Goal: Task Accomplishment & Management: Complete application form

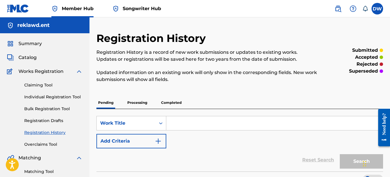
click at [65, 96] on link "Individual Registration Tool" at bounding box center [53, 97] width 58 height 6
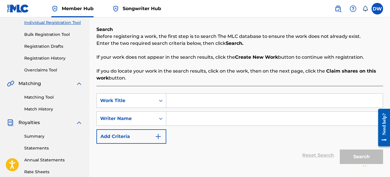
scroll to position [77, 0]
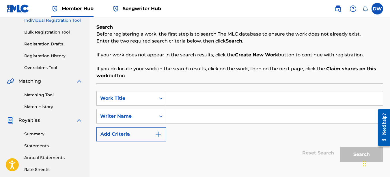
click at [222, 101] on input "Search Form" at bounding box center [274, 98] width 217 height 14
type input "y"
type input "YOU KNOW"
click at [184, 111] on input "Search Form" at bounding box center [274, 116] width 217 height 14
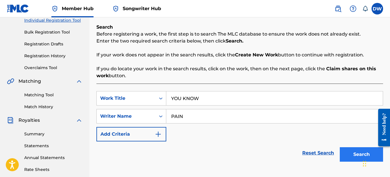
type input "PAIN"
click at [360, 152] on button "Search" at bounding box center [361, 154] width 43 height 14
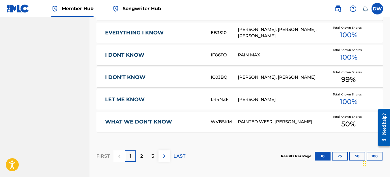
scroll to position [387, 0]
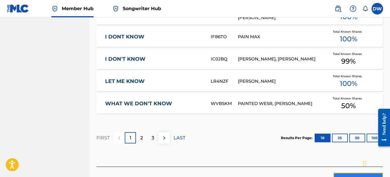
click at [341, 172] on button "Create new work" at bounding box center [358, 179] width 50 height 14
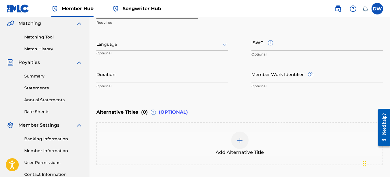
scroll to position [103, 0]
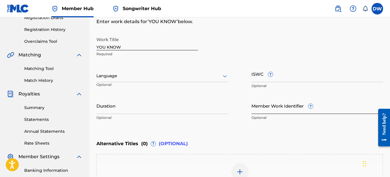
click at [269, 109] on input "Member Work Identifier ?" at bounding box center [317, 105] width 132 height 16
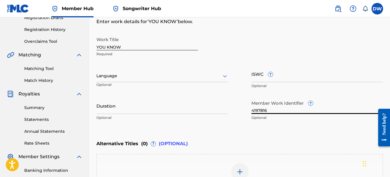
type input "4197816"
click at [225, 76] on icon at bounding box center [224, 75] width 7 height 7
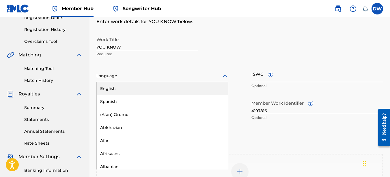
click at [188, 91] on div "English" at bounding box center [162, 88] width 131 height 13
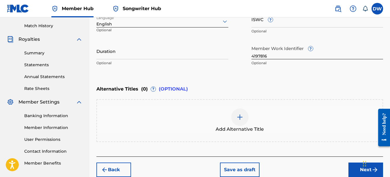
scroll to position [184, 0]
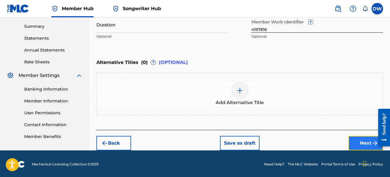
click at [355, 143] on button "Next" at bounding box center [365, 143] width 35 height 14
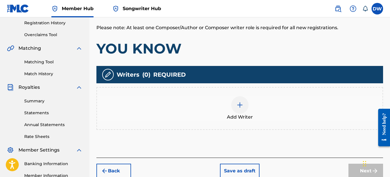
scroll to position [110, 0]
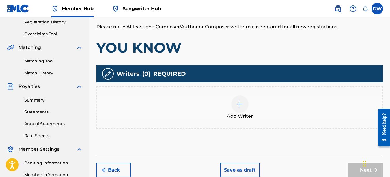
click at [246, 108] on div at bounding box center [239, 103] width 17 height 17
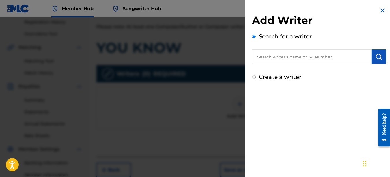
click at [281, 58] on input "text" at bounding box center [312, 56] width 120 height 14
type input "00742767418"
click at [376, 59] on img "submit" at bounding box center [378, 56] width 7 height 7
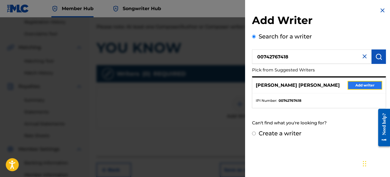
click at [353, 84] on button "Add writer" at bounding box center [365, 85] width 35 height 9
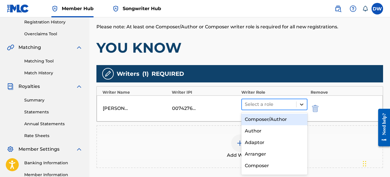
click at [303, 104] on icon at bounding box center [301, 104] width 3 height 2
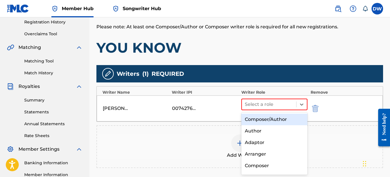
click at [277, 121] on div "Composer/Author" at bounding box center [274, 119] width 66 height 12
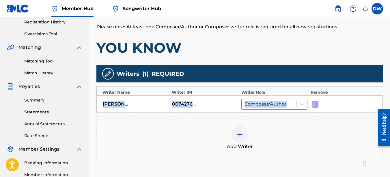
drag, startPoint x: 390, startPoint y: 91, endPoint x: 392, endPoint y: 102, distance: 11.7
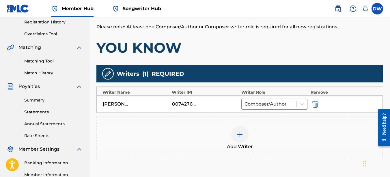
drag, startPoint x: 392, startPoint y: 102, endPoint x: 316, endPoint y: 52, distance: 91.6
click at [316, 52] on h1 "YOU KNOW" at bounding box center [239, 47] width 287 height 17
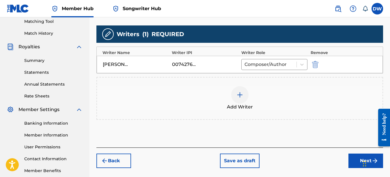
scroll to position [157, 0]
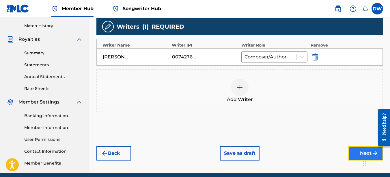
click at [360, 152] on button "Next" at bounding box center [365, 153] width 35 height 14
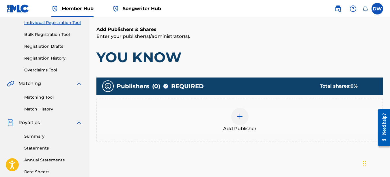
scroll to position [92, 0]
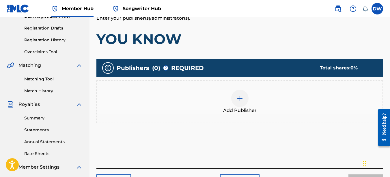
click at [237, 98] on img at bounding box center [239, 98] width 7 height 7
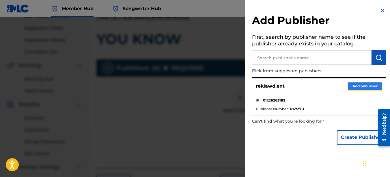
click at [364, 85] on button "Add publisher" at bounding box center [365, 86] width 35 height 9
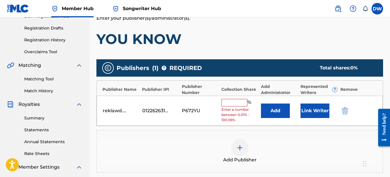
click at [225, 102] on input "text" at bounding box center [234, 103] width 26 height 8
type input "100"
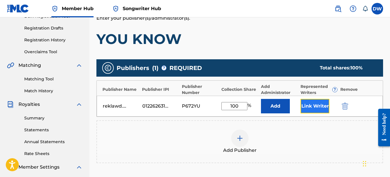
click at [313, 103] on button "Link Writer" at bounding box center [315, 106] width 29 height 14
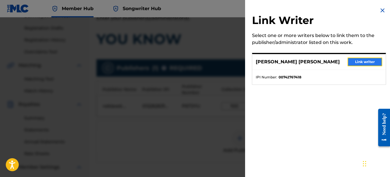
click at [360, 62] on button "Link writer" at bounding box center [365, 61] width 35 height 9
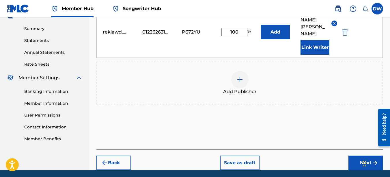
scroll to position [195, 0]
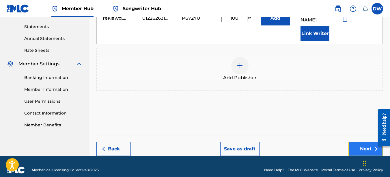
click at [357, 142] on button "Next" at bounding box center [365, 148] width 35 height 14
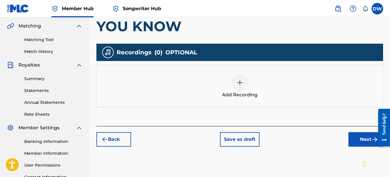
scroll to position [135, 0]
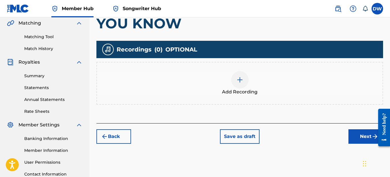
click at [240, 76] on div at bounding box center [239, 79] width 17 height 17
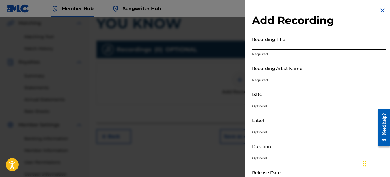
click at [278, 45] on input "Recording Title" at bounding box center [319, 42] width 134 height 16
type input "YOU KNOW"
click at [283, 71] on input "Recording Artist Name" at bounding box center [319, 68] width 134 height 16
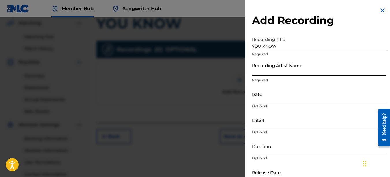
type input "PAIN"
type input "REKLAWD.ENT"
type input "[DATE]"
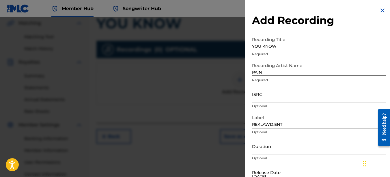
click at [267, 97] on input "ISRC" at bounding box center [319, 94] width 134 height 16
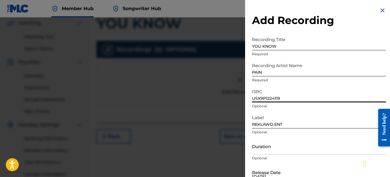
type input "USX9P1224119"
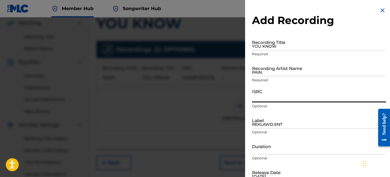
click at [380, 12] on img at bounding box center [382, 10] width 7 height 7
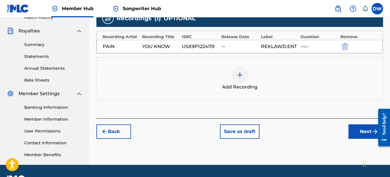
scroll to position [167, 0]
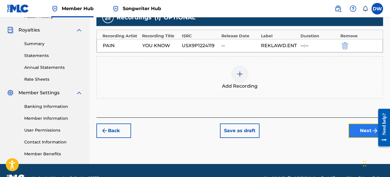
click at [360, 132] on button "Next" at bounding box center [365, 130] width 35 height 14
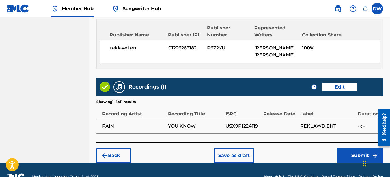
scroll to position [325, 0]
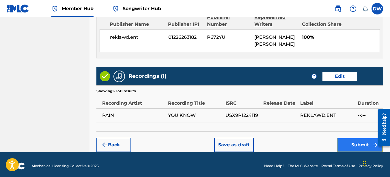
click at [349, 142] on button "Submit" at bounding box center [360, 144] width 46 height 14
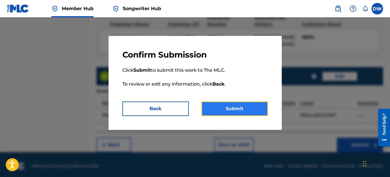
click at [234, 108] on button "Submit" at bounding box center [235, 108] width 66 height 14
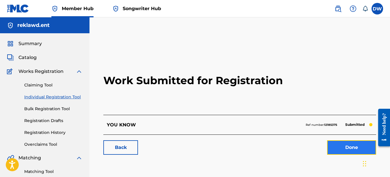
click at [352, 147] on link "Done" at bounding box center [351, 147] width 49 height 14
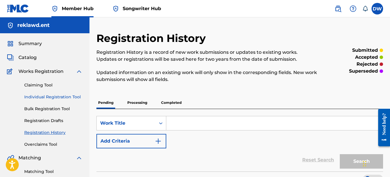
click at [74, 95] on link "Individual Registration Tool" at bounding box center [53, 97] width 58 height 6
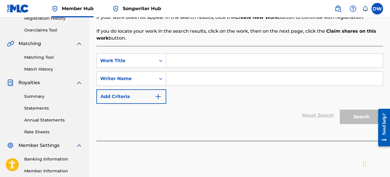
scroll to position [115, 0]
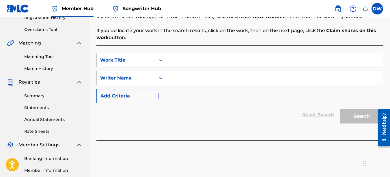
click at [170, 61] on input "Search Form" at bounding box center [274, 60] width 217 height 14
type input "I CAN DO IT BETTER"
click at [171, 80] on input "Search Form" at bounding box center [274, 78] width 217 height 14
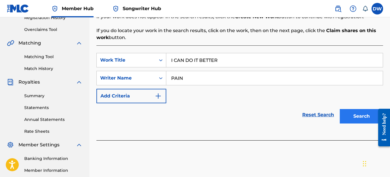
type input "PAIN"
click at [358, 111] on button "Search" at bounding box center [361, 116] width 43 height 14
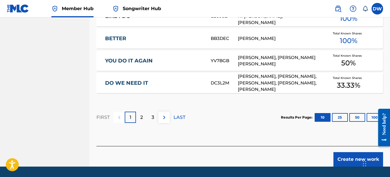
scroll to position [420, 0]
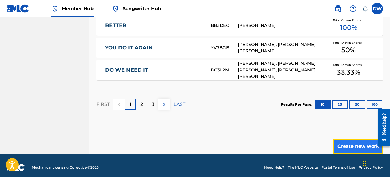
click at [352, 142] on button "Create new work" at bounding box center [358, 146] width 50 height 14
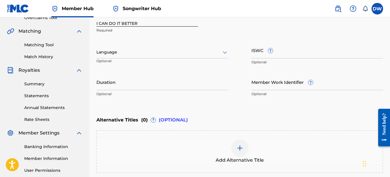
scroll to position [116, 0]
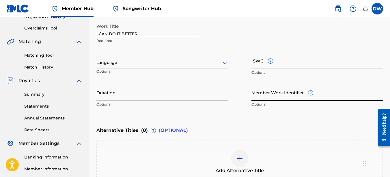
click at [285, 99] on input "Member Work Identifier ?" at bounding box center [317, 92] width 132 height 16
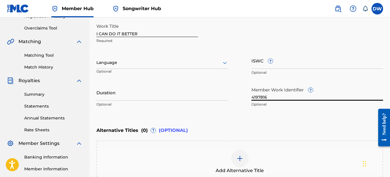
type input "4197816"
click at [224, 63] on icon at bounding box center [225, 63] width 4 height 2
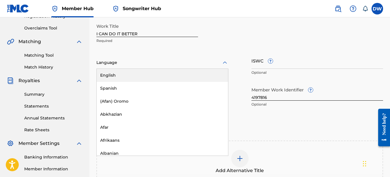
click at [197, 77] on div "English" at bounding box center [162, 75] width 131 height 13
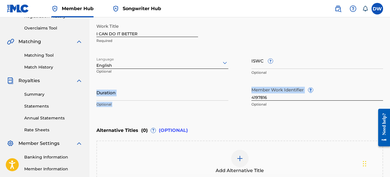
drag, startPoint x: 389, startPoint y: 81, endPoint x: 391, endPoint y: 96, distance: 15.7
drag, startPoint x: 391, startPoint y: 96, endPoint x: 339, endPoint y: 120, distance: 57.5
click at [339, 120] on div "Enter Work Details Enter work details for ‘ I CAN DO IT BETTER ’ below. Work Ti…" at bounding box center [239, 54] width 287 height 140
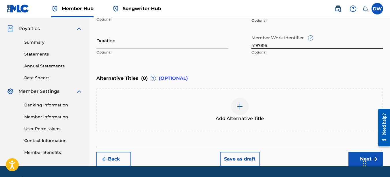
scroll to position [171, 0]
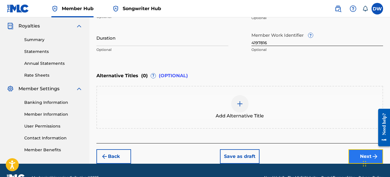
click at [355, 157] on button "Next" at bounding box center [365, 156] width 35 height 14
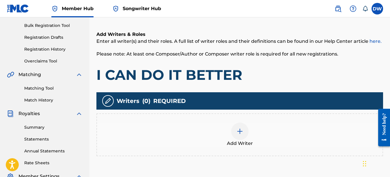
scroll to position [125, 0]
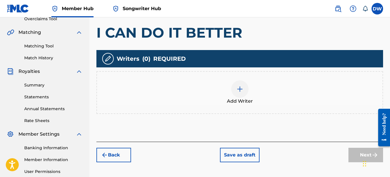
click at [241, 92] on div at bounding box center [239, 88] width 17 height 17
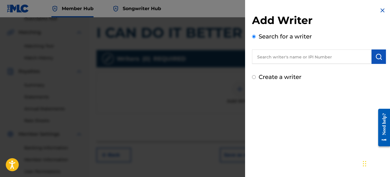
click at [276, 56] on input "text" at bounding box center [312, 56] width 120 height 14
click at [274, 56] on input "00742676" at bounding box center [312, 56] width 120 height 14
click at [279, 56] on input "0074276" at bounding box center [312, 56] width 120 height 14
type input "00742767418"
click at [376, 59] on img "submit" at bounding box center [378, 56] width 7 height 7
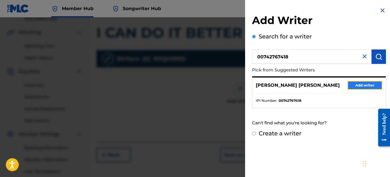
click at [370, 85] on button "Add writer" at bounding box center [365, 85] width 35 height 9
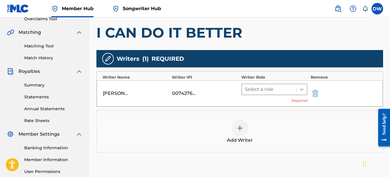
click at [301, 89] on icon at bounding box center [302, 89] width 6 height 6
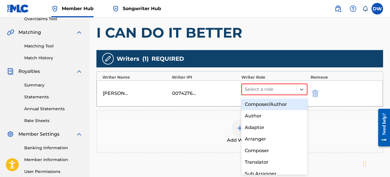
click at [288, 103] on div "Composer/Author" at bounding box center [274, 104] width 66 height 12
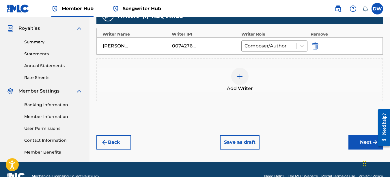
scroll to position [172, 0]
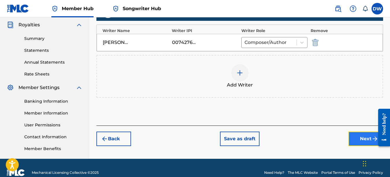
click at [353, 139] on button "Next" at bounding box center [365, 138] width 35 height 14
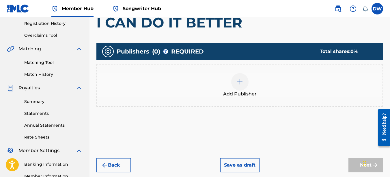
scroll to position [109, 0]
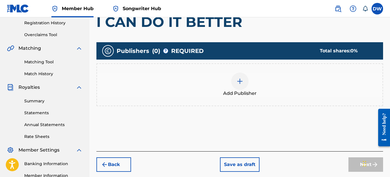
click at [242, 82] on img at bounding box center [239, 81] width 7 height 7
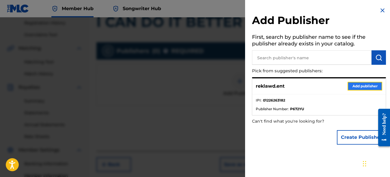
click at [352, 84] on button "Add publisher" at bounding box center [365, 86] width 35 height 9
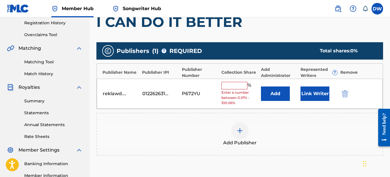
click at [239, 83] on input "text" at bounding box center [234, 86] width 26 height 8
type input "100"
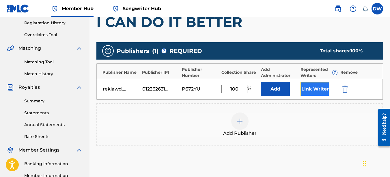
click at [318, 87] on button "Link Writer" at bounding box center [315, 89] width 29 height 14
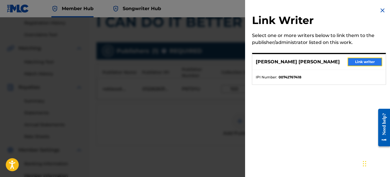
click at [359, 64] on button "Link writer" at bounding box center [365, 61] width 35 height 9
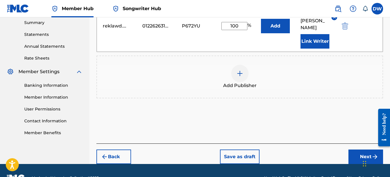
scroll to position [195, 0]
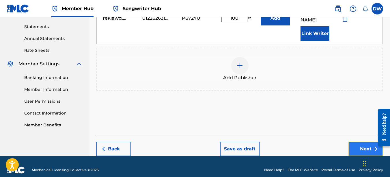
click at [357, 142] on button "Next" at bounding box center [365, 148] width 35 height 14
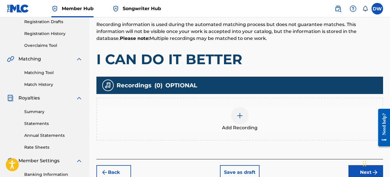
scroll to position [115, 0]
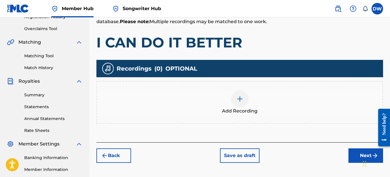
drag, startPoint x: 391, startPoint y: 87, endPoint x: 15, endPoint y: 27, distance: 381.2
click at [231, 100] on div at bounding box center [239, 98] width 17 height 17
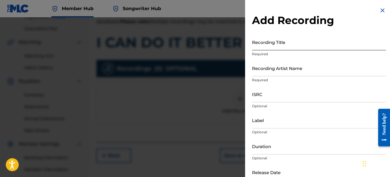
click at [275, 44] on input "Recording Title" at bounding box center [319, 42] width 134 height 16
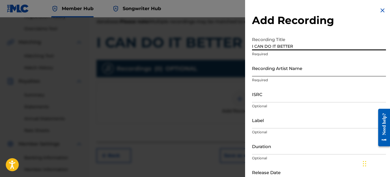
type input "I CAN DO IT BETTER"
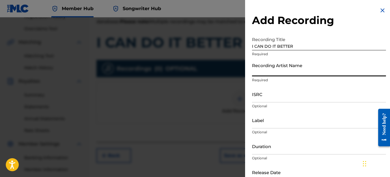
click at [266, 70] on input "Recording Artist Name" at bounding box center [319, 68] width 134 height 16
type input "PAIN"
type input "REKLAWD.ENT"
type input "[DATE]"
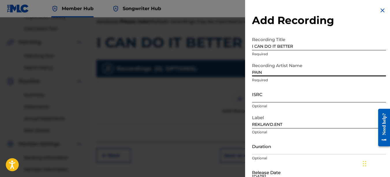
click at [272, 95] on input "ISRC" at bounding box center [319, 94] width 134 height 16
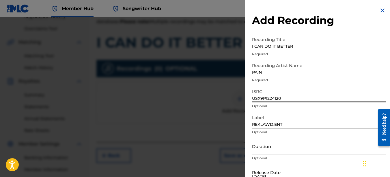
type input "USX9P1224120"
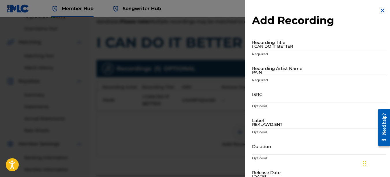
click at [380, 11] on img at bounding box center [382, 10] width 7 height 7
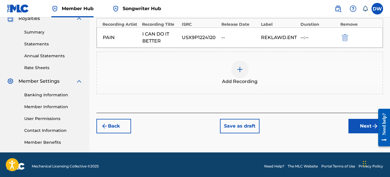
scroll to position [179, 0]
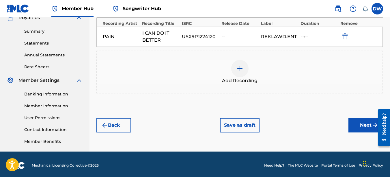
drag, startPoint x: 390, startPoint y: 86, endPoint x: 16, endPoint y: 14, distance: 381.4
click at [356, 122] on button "Next" at bounding box center [365, 125] width 35 height 14
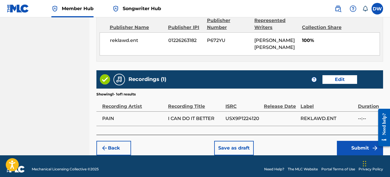
scroll to position [325, 0]
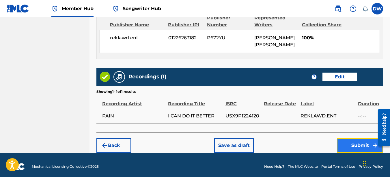
click at [355, 145] on button "Submit" at bounding box center [360, 145] width 46 height 14
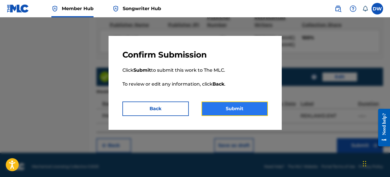
click at [237, 111] on button "Submit" at bounding box center [235, 108] width 66 height 14
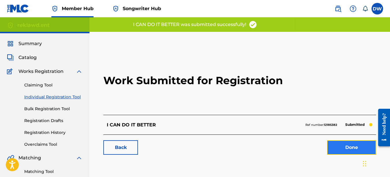
click at [350, 147] on link "Done" at bounding box center [351, 147] width 49 height 14
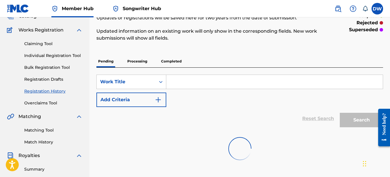
scroll to position [27, 0]
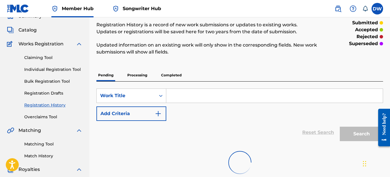
click at [137, 74] on p "Processing" at bounding box center [137, 75] width 23 height 12
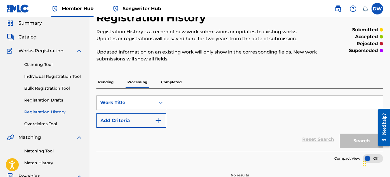
scroll to position [18, 0]
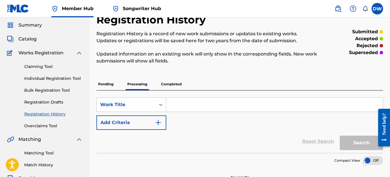
click at [107, 85] on p "Pending" at bounding box center [105, 84] width 19 height 12
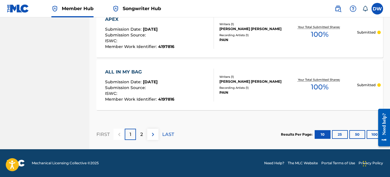
scroll to position [588, 0]
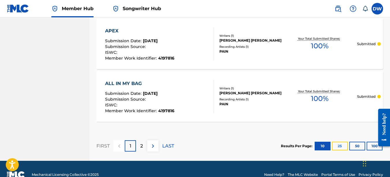
click at [340, 146] on button "25" at bounding box center [340, 145] width 16 height 9
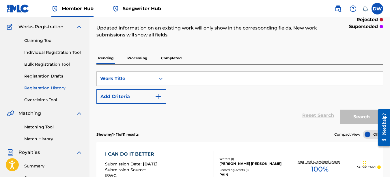
scroll to position [36, 0]
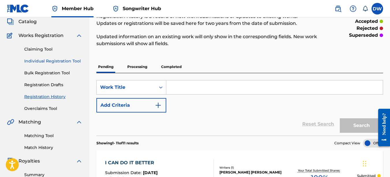
click at [61, 61] on link "Individual Registration Tool" at bounding box center [53, 61] width 58 height 6
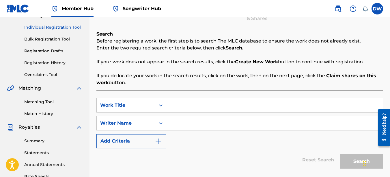
scroll to position [74, 0]
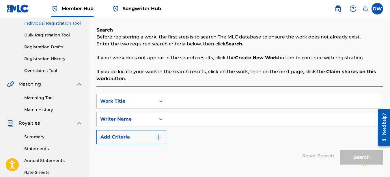
click at [182, 102] on input "Search Form" at bounding box center [274, 101] width 217 height 14
type input "GRIND"
click at [180, 120] on input "Search Form" at bounding box center [274, 119] width 217 height 14
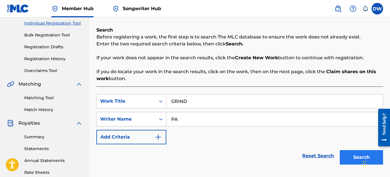
type input "PA"
click at [355, 157] on button "Search" at bounding box center [361, 157] width 43 height 14
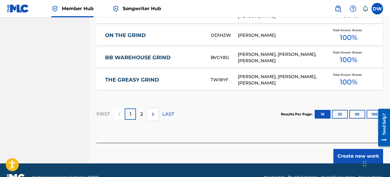
scroll to position [421, 0]
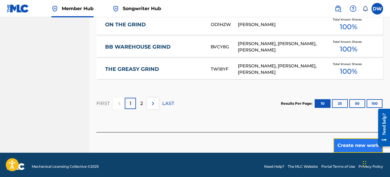
click at [346, 143] on button "Create new work" at bounding box center [358, 145] width 50 height 14
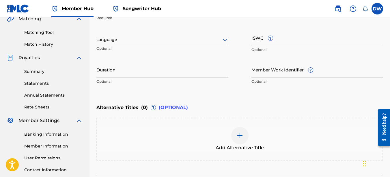
scroll to position [137, 0]
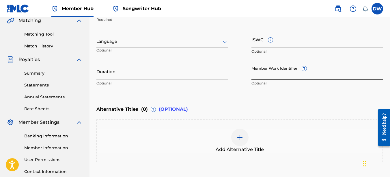
click at [284, 74] on input "Member Work Identifier ?" at bounding box center [317, 71] width 132 height 16
type input "4197816"
click at [225, 42] on icon at bounding box center [224, 41] width 7 height 7
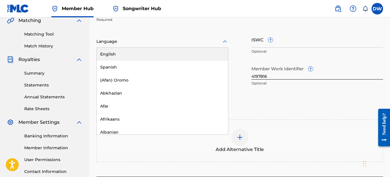
click at [213, 54] on div "English" at bounding box center [162, 54] width 131 height 13
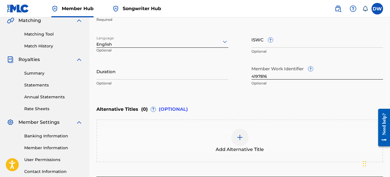
scroll to position [185, 0]
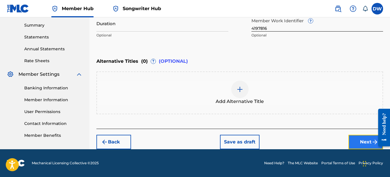
click at [366, 144] on button "Next" at bounding box center [365, 142] width 35 height 14
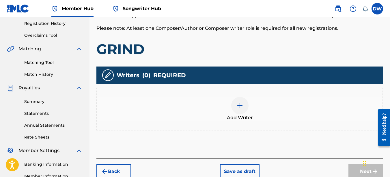
scroll to position [117, 0]
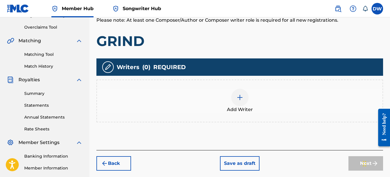
click at [241, 95] on img at bounding box center [239, 97] width 7 height 7
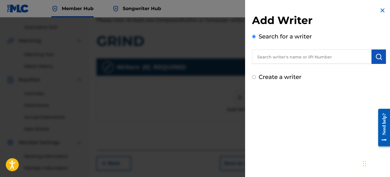
click at [285, 56] on input "text" at bounding box center [312, 56] width 120 height 14
type input "00742767418"
click at [378, 54] on img "submit" at bounding box center [378, 56] width 7 height 7
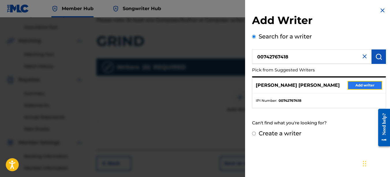
click at [369, 86] on button "Add writer" at bounding box center [365, 85] width 35 height 9
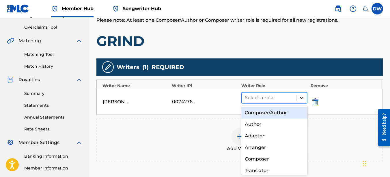
click at [303, 96] on icon at bounding box center [302, 98] width 6 height 6
click at [286, 112] on div "Composer/Author" at bounding box center [274, 113] width 66 height 12
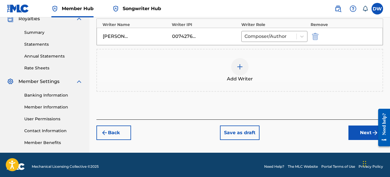
scroll to position [181, 0]
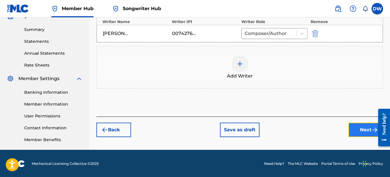
click at [361, 131] on button "Next" at bounding box center [365, 129] width 35 height 14
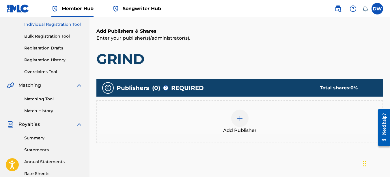
scroll to position [90, 0]
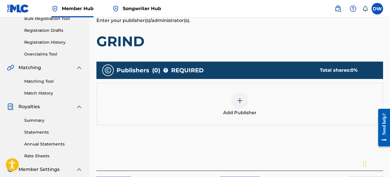
click at [244, 100] on div at bounding box center [239, 100] width 17 height 17
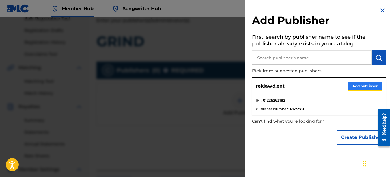
click at [360, 86] on button "Add publisher" at bounding box center [365, 86] width 35 height 9
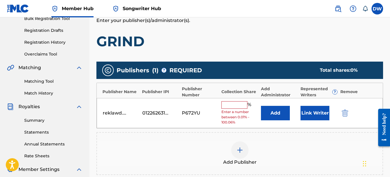
click at [234, 106] on input "text" at bounding box center [234, 105] width 26 height 8
type input "100"
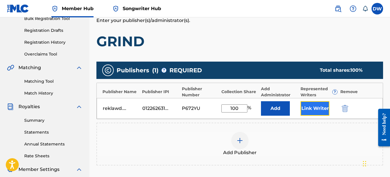
click at [314, 107] on button "Link Writer" at bounding box center [315, 108] width 29 height 14
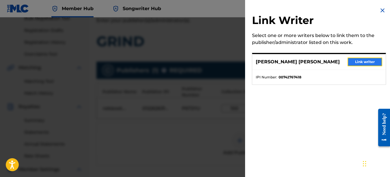
click at [363, 63] on button "Link writer" at bounding box center [365, 61] width 35 height 9
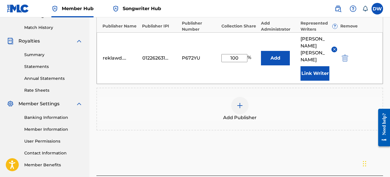
scroll to position [167, 0]
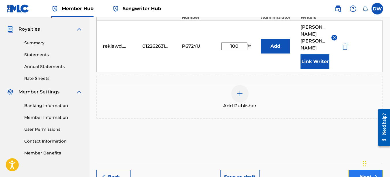
click at [355, 169] on button "Next" at bounding box center [365, 176] width 35 height 14
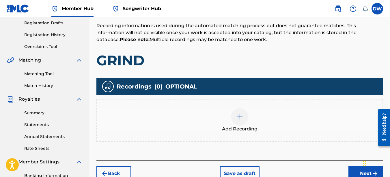
scroll to position [102, 0]
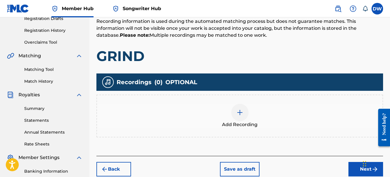
click at [244, 113] on div at bounding box center [239, 112] width 17 height 17
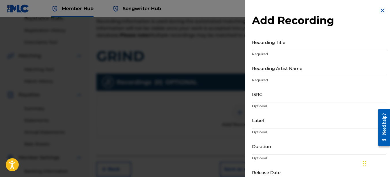
click at [265, 45] on input "Recording Title" at bounding box center [319, 42] width 134 height 16
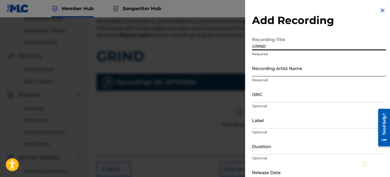
type input "GRIND"
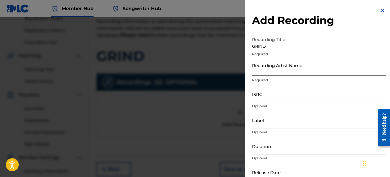
click at [265, 70] on input "Recording Artist Name" at bounding box center [319, 68] width 134 height 16
type input "PAIN"
type input "REKLAWD.ENT"
type input "[DATE]"
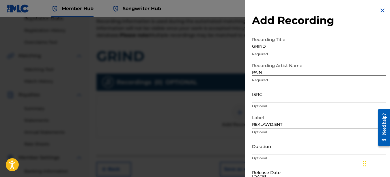
click at [268, 96] on input "ISRC" at bounding box center [319, 94] width 134 height 16
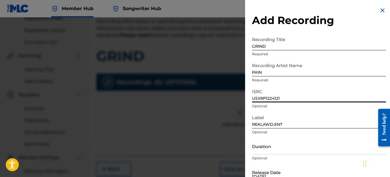
type input "USX9P1224121"
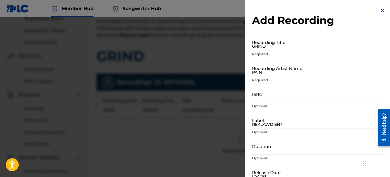
click at [381, 10] on img at bounding box center [382, 10] width 7 height 7
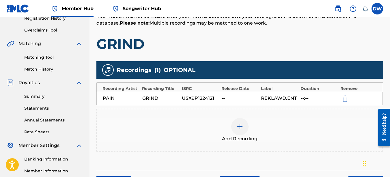
scroll to position [156, 0]
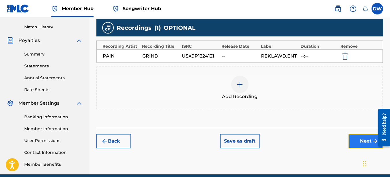
click at [363, 142] on button "Next" at bounding box center [365, 141] width 35 height 14
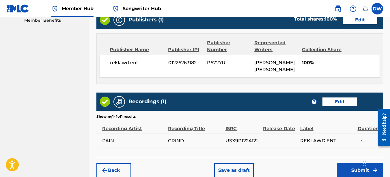
scroll to position [311, 0]
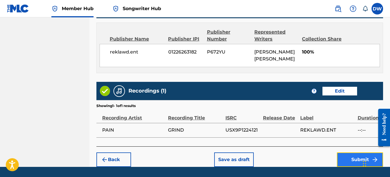
click at [342, 154] on button "Submit" at bounding box center [360, 159] width 46 height 14
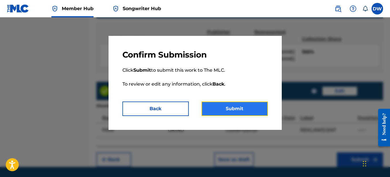
click at [239, 111] on button "Submit" at bounding box center [235, 108] width 66 height 14
click at [242, 108] on button "Submit" at bounding box center [235, 108] width 66 height 14
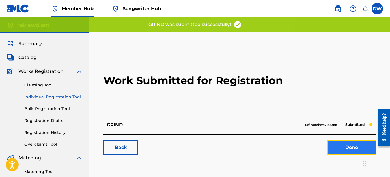
click at [337, 144] on link "Done" at bounding box center [351, 147] width 49 height 14
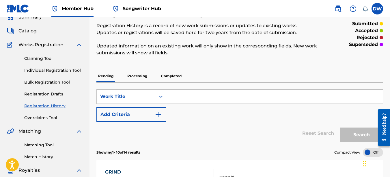
scroll to position [16, 0]
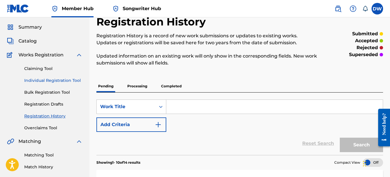
click at [70, 80] on link "Individual Registration Tool" at bounding box center [53, 80] width 58 height 6
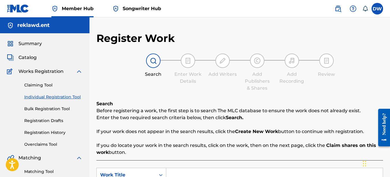
drag, startPoint x: 390, startPoint y: 49, endPoint x: 390, endPoint y: 72, distance: 23.4
click at [390, 72] on html "Accessibility Screen-Reader Guide, Feedback, and Issue Reporting | New window 0…" at bounding box center [195, 88] width 390 height 177
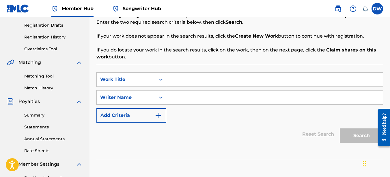
scroll to position [102, 0]
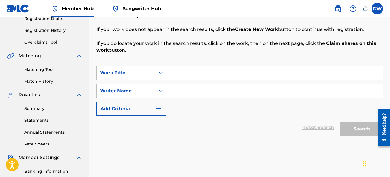
drag, startPoint x: 392, startPoint y: 64, endPoint x: 11, endPoint y: 8, distance: 384.8
click at [193, 71] on input "Search Form" at bounding box center [274, 73] width 217 height 14
type input "HATE IN YO EYES"
click at [169, 91] on input "Search Form" at bounding box center [274, 91] width 217 height 14
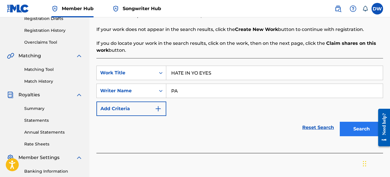
type input "PA"
click at [367, 130] on button "Search" at bounding box center [361, 129] width 43 height 14
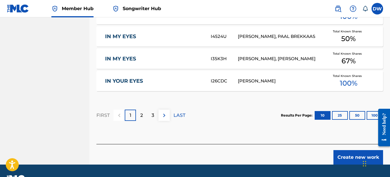
scroll to position [421, 0]
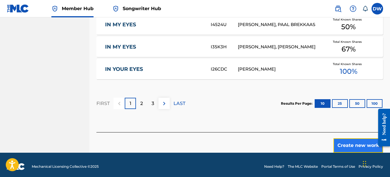
click at [348, 139] on button "Create new work" at bounding box center [358, 145] width 50 height 14
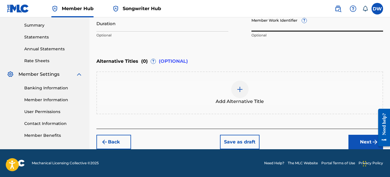
click at [273, 25] on input "Member Work Identifier ?" at bounding box center [317, 23] width 132 height 16
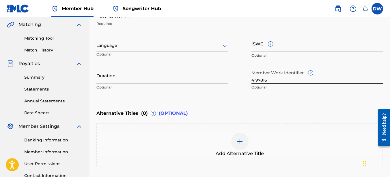
scroll to position [114, 0]
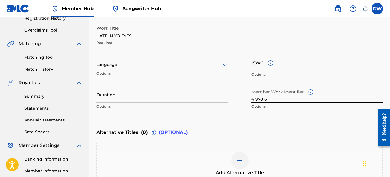
type input "4197816"
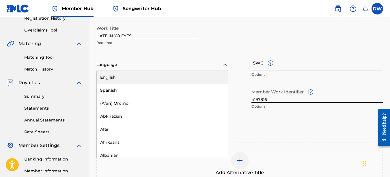
click at [227, 63] on icon at bounding box center [224, 64] width 7 height 7
click at [216, 79] on div "English" at bounding box center [162, 77] width 131 height 13
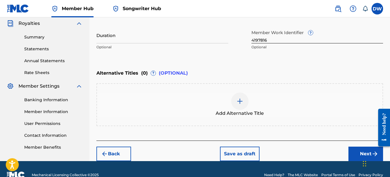
scroll to position [180, 0]
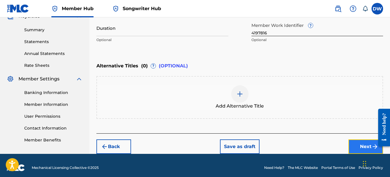
click at [359, 146] on button "Next" at bounding box center [365, 146] width 35 height 14
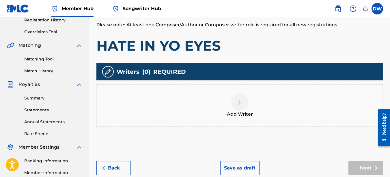
scroll to position [117, 0]
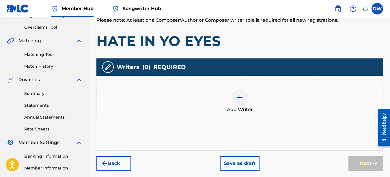
click at [242, 98] on img at bounding box center [239, 97] width 7 height 7
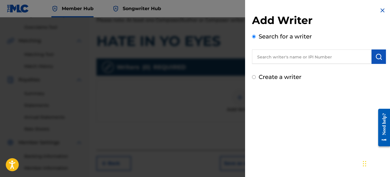
click at [312, 57] on input "text" at bounding box center [312, 56] width 120 height 14
type input "00742767418"
click at [378, 53] on button "submit" at bounding box center [379, 56] width 14 height 14
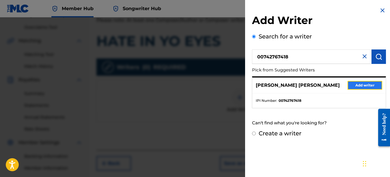
click at [351, 85] on button "Add writer" at bounding box center [365, 85] width 35 height 9
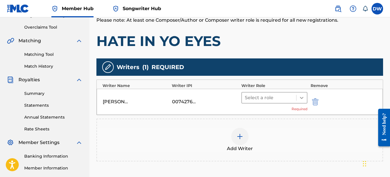
click at [301, 95] on icon at bounding box center [302, 98] width 6 height 6
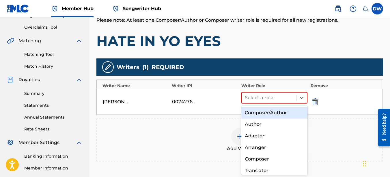
click at [288, 115] on div "Composer/Author" at bounding box center [274, 113] width 66 height 12
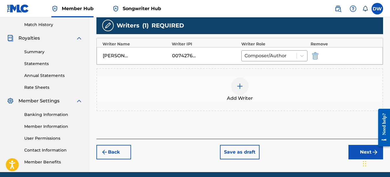
scroll to position [161, 0]
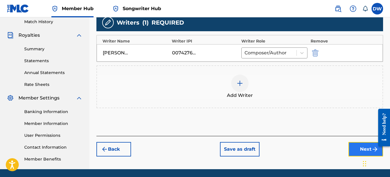
click at [359, 147] on button "Next" at bounding box center [365, 149] width 35 height 14
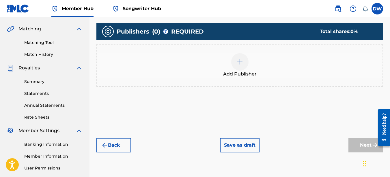
scroll to position [127, 0]
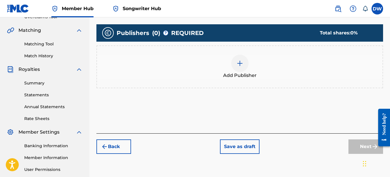
click at [240, 65] on img at bounding box center [239, 63] width 7 height 7
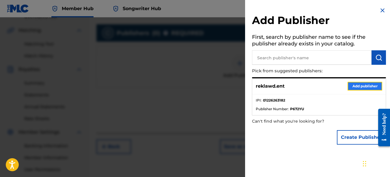
click at [359, 86] on button "Add publisher" at bounding box center [365, 86] width 35 height 9
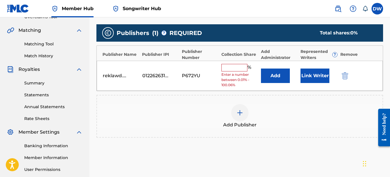
click at [234, 62] on div "reklawd.ent 01226263182 P672YU % Enter a number between 0.01% - 100.06% Add Lin…" at bounding box center [240, 76] width 286 height 30
click at [231, 66] on input "text" at bounding box center [234, 68] width 26 height 8
type input "100"
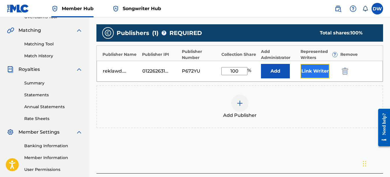
click at [315, 71] on button "Link Writer" at bounding box center [315, 71] width 29 height 14
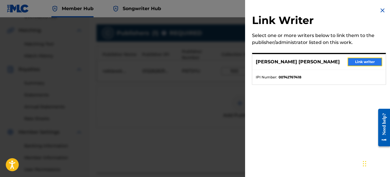
click at [356, 60] on button "Link writer" at bounding box center [365, 61] width 35 height 9
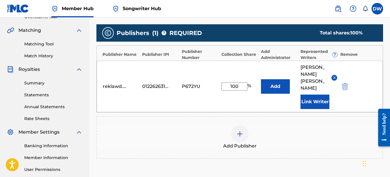
scroll to position [166, 0]
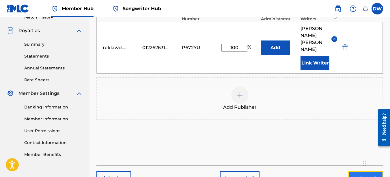
click at [357, 171] on button "Next" at bounding box center [365, 178] width 35 height 14
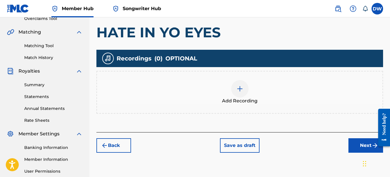
scroll to position [136, 0]
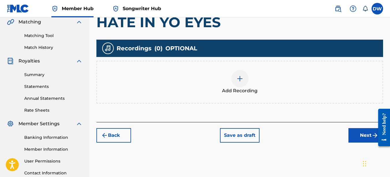
click at [242, 80] on img at bounding box center [239, 78] width 7 height 7
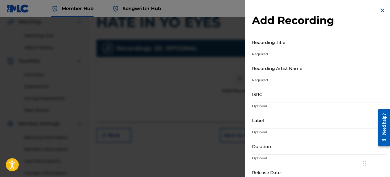
click at [271, 46] on input "Recording Title" at bounding box center [319, 42] width 134 height 16
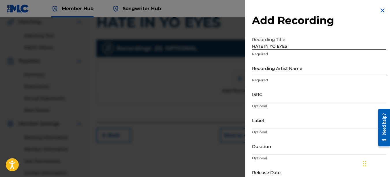
type input "HATE IN YO EYES"
click at [267, 70] on input "Recording Artist Name" at bounding box center [319, 68] width 134 height 16
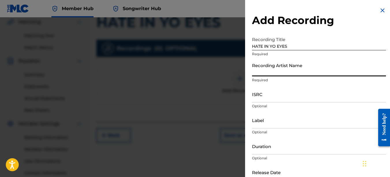
type input "PAIN"
type input "REKLAWD.ENT"
type input "[DATE]"
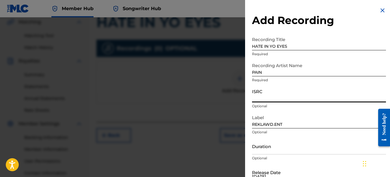
click at [268, 97] on input "ISRC" at bounding box center [319, 94] width 134 height 16
type input "USX9P1224122"
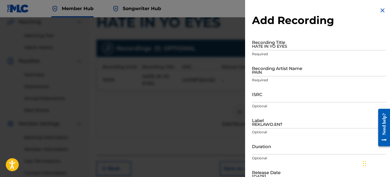
click at [381, 11] on img at bounding box center [382, 10] width 7 height 7
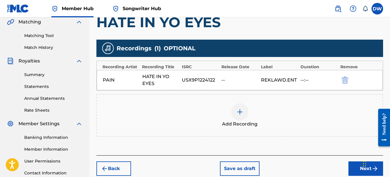
scroll to position [172, 0]
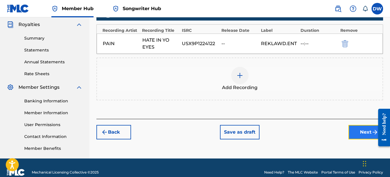
click at [365, 129] on button "Next" at bounding box center [365, 132] width 35 height 14
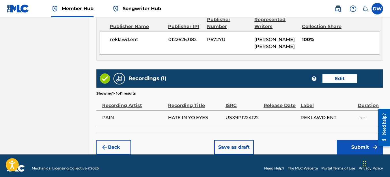
scroll to position [325, 0]
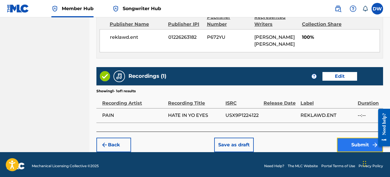
click at [350, 140] on button "Submit" at bounding box center [360, 144] width 46 height 14
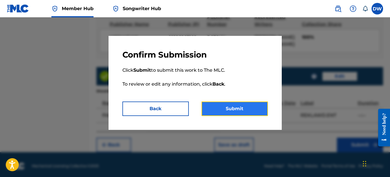
click at [251, 105] on button "Submit" at bounding box center [235, 108] width 66 height 14
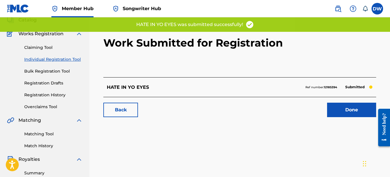
scroll to position [44, 0]
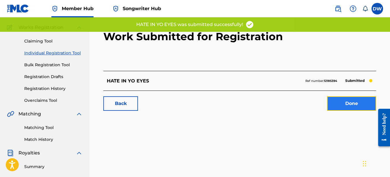
click at [353, 101] on link "Done" at bounding box center [351, 103] width 49 height 14
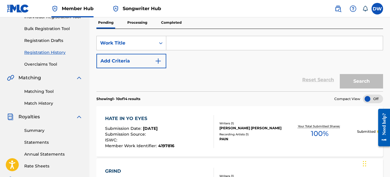
scroll to position [53, 0]
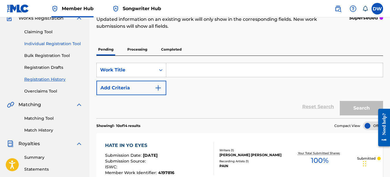
click at [69, 44] on link "Individual Registration Tool" at bounding box center [53, 44] width 58 height 6
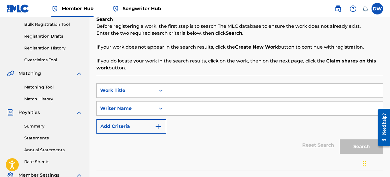
scroll to position [85, 0]
click at [180, 92] on input "Search Form" at bounding box center [274, 90] width 217 height 14
type input "D-DOYS"
click at [182, 107] on input "Search Form" at bounding box center [274, 108] width 217 height 14
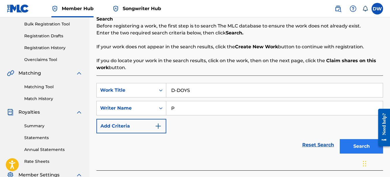
type input "P"
click at [353, 142] on button "Search" at bounding box center [361, 146] width 43 height 14
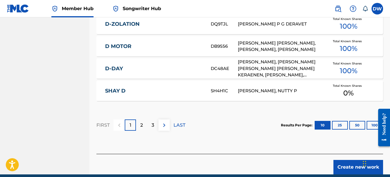
scroll to position [399, 0]
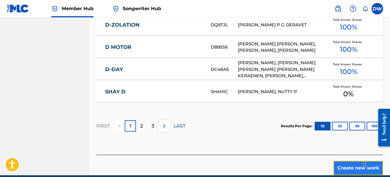
click at [342, 161] on button "Create new work" at bounding box center [358, 168] width 50 height 14
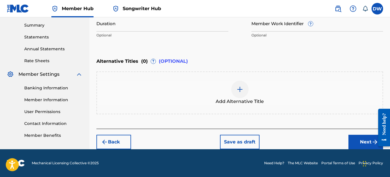
scroll to position [185, 0]
click at [254, 26] on input "Member Work Identifier ?" at bounding box center [317, 23] width 132 height 16
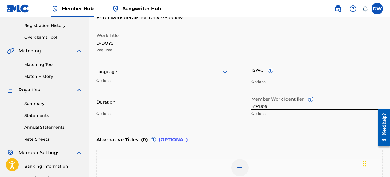
scroll to position [105, 0]
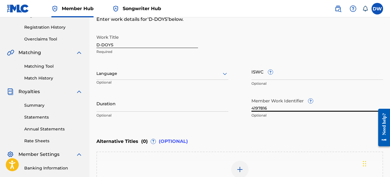
type input "4197816"
click at [225, 73] on icon at bounding box center [225, 74] width 4 height 2
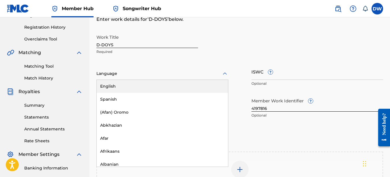
click at [184, 89] on div "English" at bounding box center [162, 86] width 131 height 13
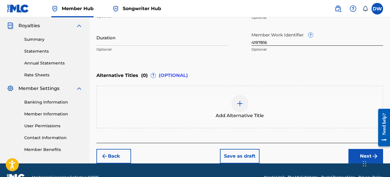
scroll to position [185, 0]
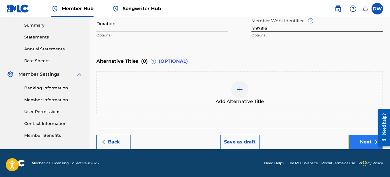
click at [360, 145] on button "Next" at bounding box center [365, 142] width 35 height 14
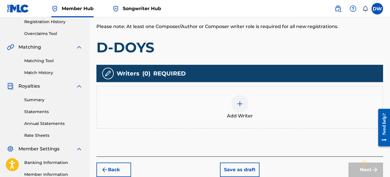
scroll to position [134, 0]
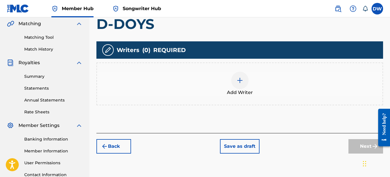
click at [242, 81] on img at bounding box center [239, 80] width 7 height 7
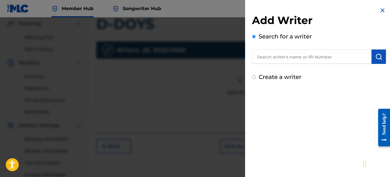
click at [330, 58] on input "text" at bounding box center [312, 56] width 120 height 14
type input "00742767418"
click at [378, 58] on img "submit" at bounding box center [378, 56] width 7 height 7
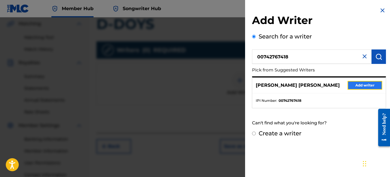
click at [372, 87] on button "Add writer" at bounding box center [365, 85] width 35 height 9
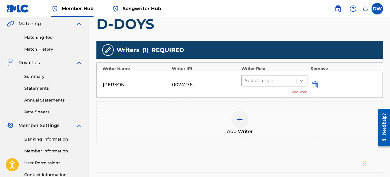
click at [302, 80] on icon at bounding box center [302, 81] width 6 height 6
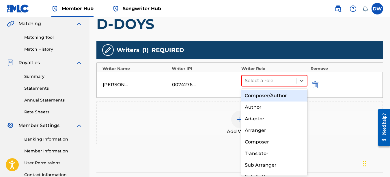
click at [287, 96] on div "Composer/Author" at bounding box center [274, 96] width 66 height 12
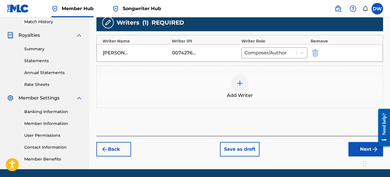
scroll to position [166, 0]
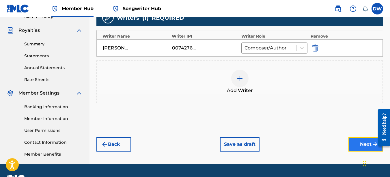
click at [362, 139] on button "Next" at bounding box center [365, 144] width 35 height 14
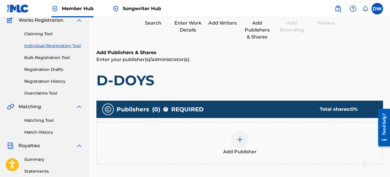
scroll to position [53, 0]
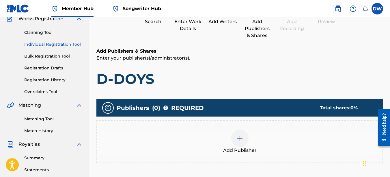
click at [244, 142] on div at bounding box center [239, 137] width 17 height 17
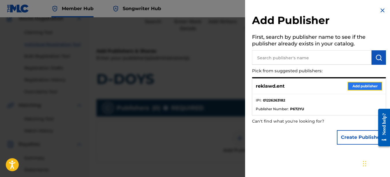
click at [356, 87] on button "Add publisher" at bounding box center [365, 86] width 35 height 9
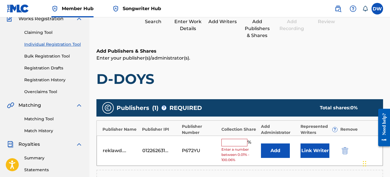
click at [231, 141] on input "text" at bounding box center [234, 143] width 26 height 8
type input "100"
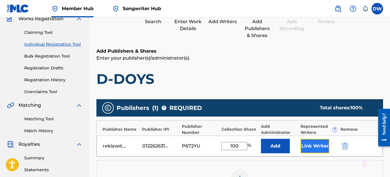
click at [317, 147] on button "Link Writer" at bounding box center [315, 146] width 29 height 14
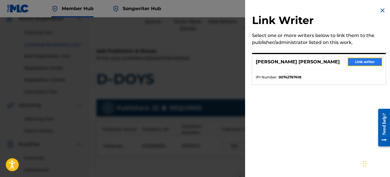
click at [358, 62] on button "Link writer" at bounding box center [365, 61] width 35 height 9
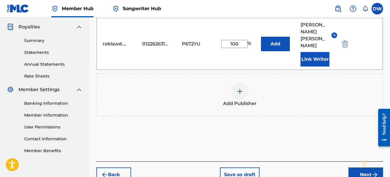
scroll to position [172, 0]
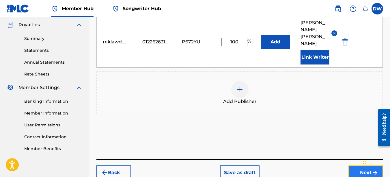
click at [353, 165] on button "Next" at bounding box center [365, 172] width 35 height 14
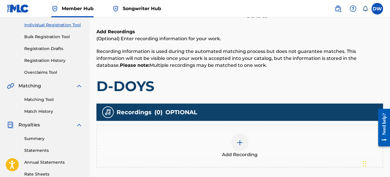
scroll to position [111, 0]
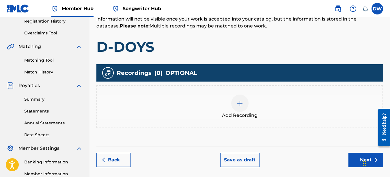
click at [244, 103] on div at bounding box center [239, 102] width 17 height 17
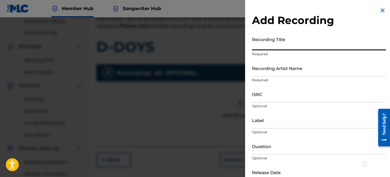
click at [264, 43] on input "Recording Title" at bounding box center [319, 42] width 134 height 16
type input "D-BOYS"
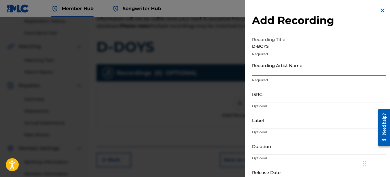
click at [272, 71] on input "Recording Artist Name" at bounding box center [319, 68] width 134 height 16
type input "PAIN"
type input "REKLAWD.ENT"
type input "[DATE]"
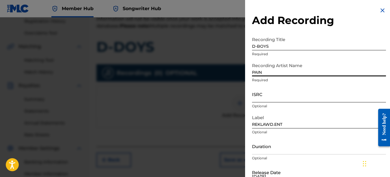
click at [264, 92] on input "ISRC" at bounding box center [319, 94] width 134 height 16
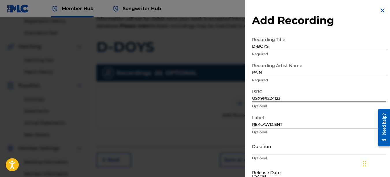
type input "USX9P1224123"
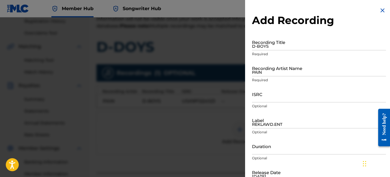
click at [379, 11] on img at bounding box center [382, 10] width 7 height 7
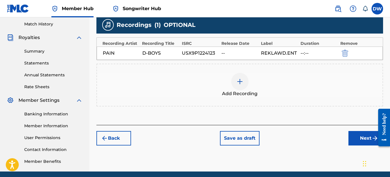
scroll to position [161, 0]
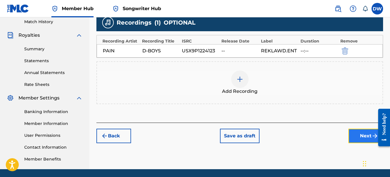
click at [362, 134] on button "Next" at bounding box center [365, 135] width 35 height 14
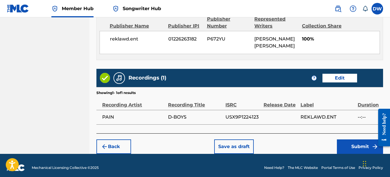
scroll to position [324, 0]
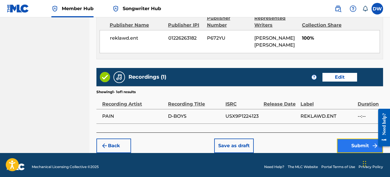
click at [349, 141] on button "Submit" at bounding box center [360, 145] width 46 height 14
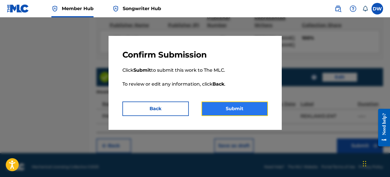
click at [244, 111] on button "Submit" at bounding box center [235, 108] width 66 height 14
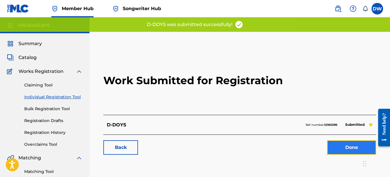
click at [348, 149] on link "Done" at bounding box center [351, 147] width 49 height 14
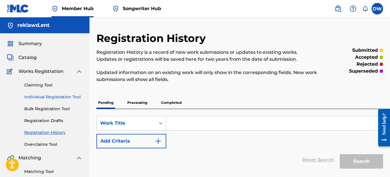
click at [78, 96] on link "Individual Registration Tool" at bounding box center [53, 97] width 58 height 6
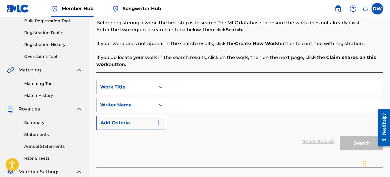
scroll to position [88, 0]
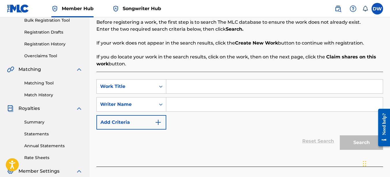
click at [184, 85] on input "Search Form" at bounding box center [274, 86] width 217 height 14
type input "WHAT YOU TALKIN BOUT"
click at [183, 107] on input "Search Form" at bounding box center [274, 104] width 217 height 14
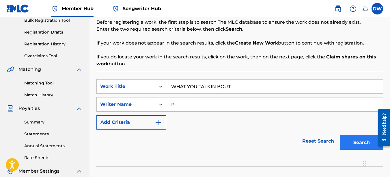
type input "P"
click at [362, 143] on button "Search" at bounding box center [361, 142] width 43 height 14
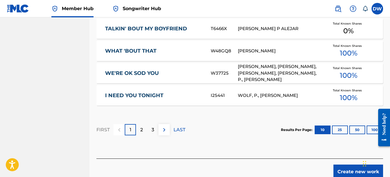
scroll to position [415, 0]
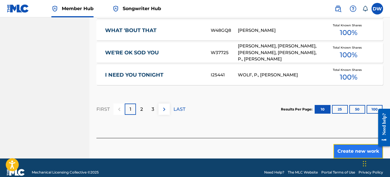
click at [352, 146] on button "Create new work" at bounding box center [358, 151] width 50 height 14
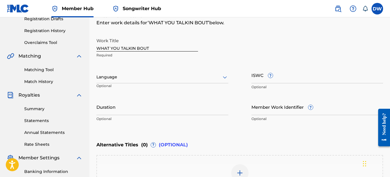
scroll to position [83, 0]
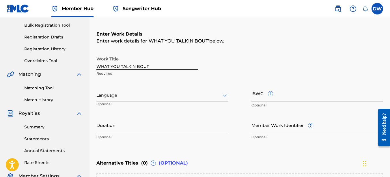
click at [281, 129] on input "Member Work Identifier ?" at bounding box center [317, 125] width 132 height 16
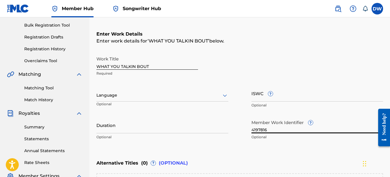
type input "4197816"
click at [224, 94] on icon at bounding box center [224, 95] width 7 height 7
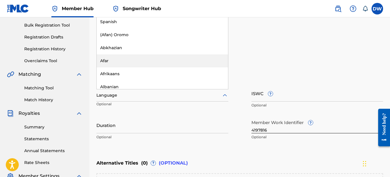
scroll to position [53, 0]
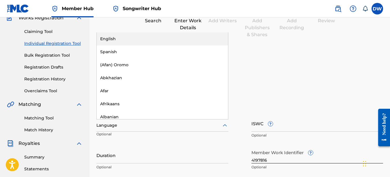
click at [179, 39] on div "English" at bounding box center [162, 38] width 131 height 13
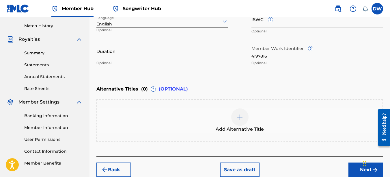
scroll to position [162, 0]
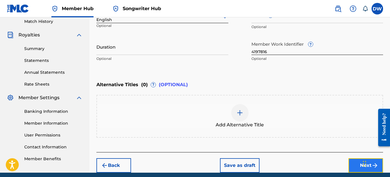
click at [355, 161] on button "Next" at bounding box center [365, 165] width 35 height 14
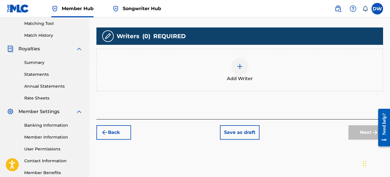
scroll to position [150, 0]
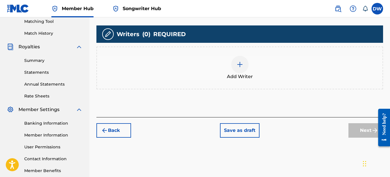
click at [239, 66] on img at bounding box center [239, 64] width 7 height 7
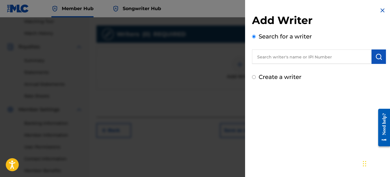
click at [275, 61] on input "text" at bounding box center [312, 56] width 120 height 14
type input "00742767418"
click at [375, 58] on img "submit" at bounding box center [378, 56] width 7 height 7
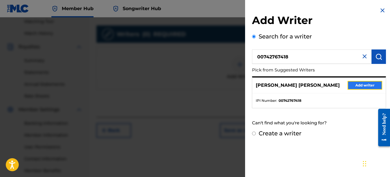
click at [366, 84] on button "Add writer" at bounding box center [365, 85] width 35 height 9
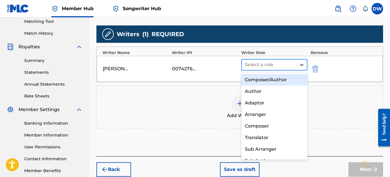
click at [304, 65] on icon at bounding box center [302, 65] width 6 height 6
click at [285, 83] on div "Composer/Author" at bounding box center [274, 80] width 66 height 12
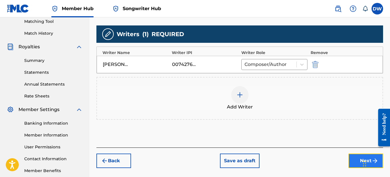
click at [351, 159] on button "Next" at bounding box center [365, 160] width 35 height 14
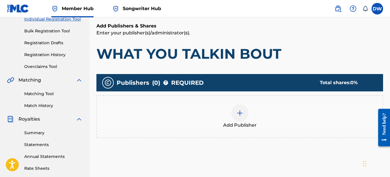
scroll to position [87, 0]
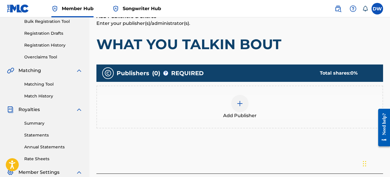
click at [245, 102] on div at bounding box center [239, 103] width 17 height 17
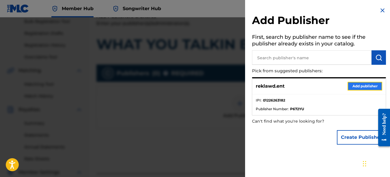
click at [374, 83] on button "Add publisher" at bounding box center [365, 86] width 35 height 9
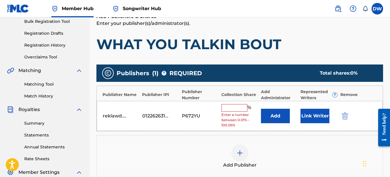
click at [234, 109] on input "text" at bounding box center [234, 108] width 26 height 8
type input "100"
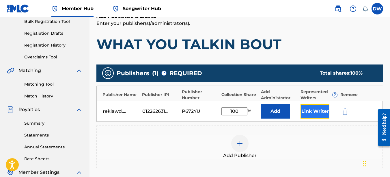
click at [320, 110] on button "Link Writer" at bounding box center [315, 111] width 29 height 14
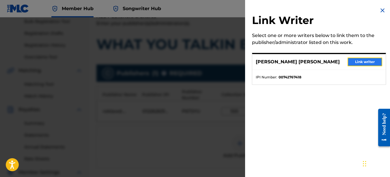
click at [356, 59] on button "Link writer" at bounding box center [365, 61] width 35 height 9
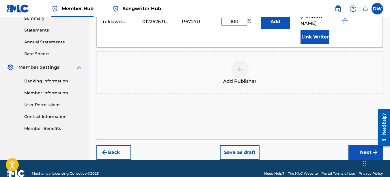
scroll to position [192, 0]
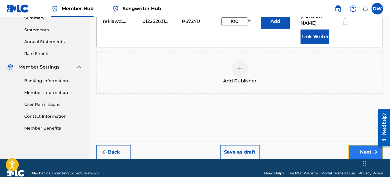
click at [354, 145] on button "Next" at bounding box center [365, 152] width 35 height 14
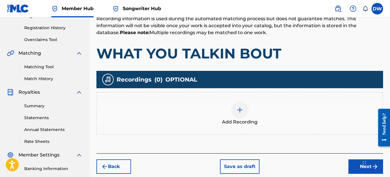
scroll to position [106, 0]
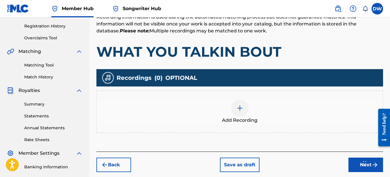
click at [244, 112] on div at bounding box center [239, 107] width 17 height 17
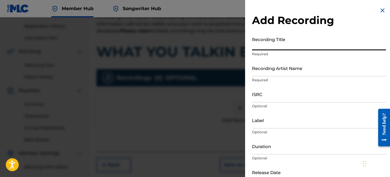
click at [266, 42] on input "Recording Title" at bounding box center [319, 42] width 134 height 16
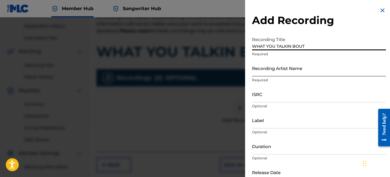
type input "WHAT YOU TALKIN BOUT"
click at [280, 73] on input "Recording Artist Name" at bounding box center [319, 68] width 134 height 16
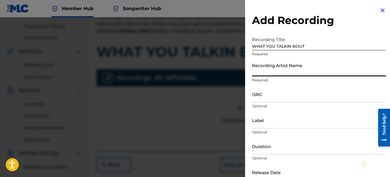
type input "PAIN"
type input "REKLAWD.ENT"
type input "[DATE]"
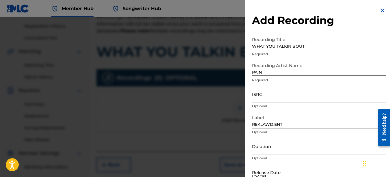
click at [268, 93] on input "ISRC" at bounding box center [319, 94] width 134 height 16
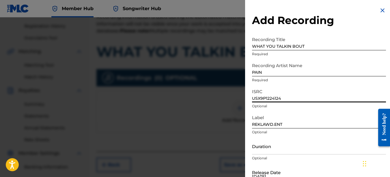
type input "USX9P1224124"
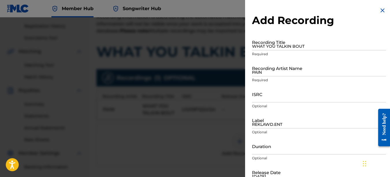
click at [380, 10] on img at bounding box center [382, 10] width 7 height 7
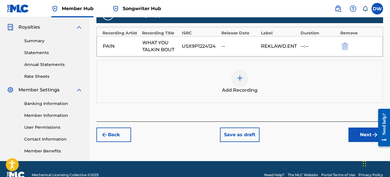
scroll to position [171, 0]
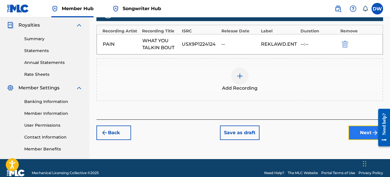
click at [360, 133] on button "Next" at bounding box center [365, 132] width 35 height 14
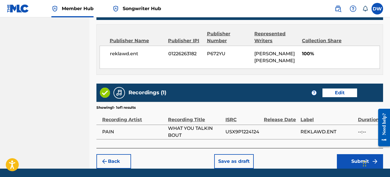
scroll to position [325, 0]
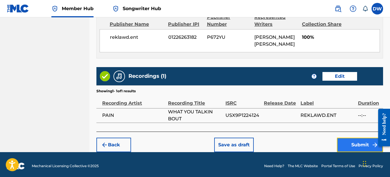
click at [347, 142] on button "Submit" at bounding box center [360, 144] width 46 height 14
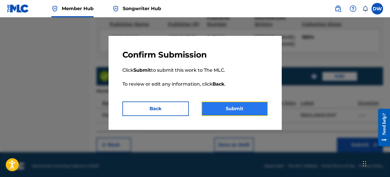
click at [252, 104] on button "Submit" at bounding box center [235, 108] width 66 height 14
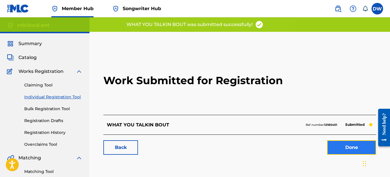
click at [351, 145] on link "Done" at bounding box center [351, 147] width 49 height 14
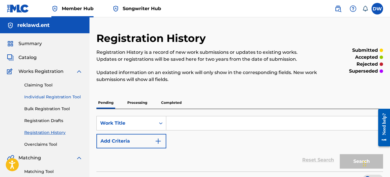
click at [78, 96] on link "Individual Registration Tool" at bounding box center [53, 97] width 58 height 6
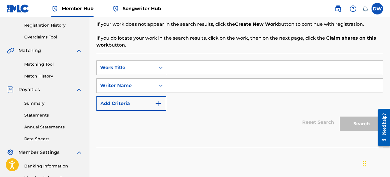
scroll to position [126, 0]
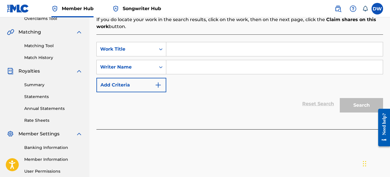
click at [180, 52] on input "Search Form" at bounding box center [274, 49] width 217 height 14
type input "TAKE FLIGHT"
click at [182, 65] on input "Search Form" at bounding box center [274, 67] width 217 height 14
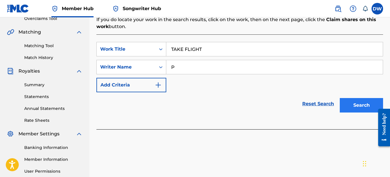
type input "P"
click at [359, 103] on button "Search" at bounding box center [361, 105] width 43 height 14
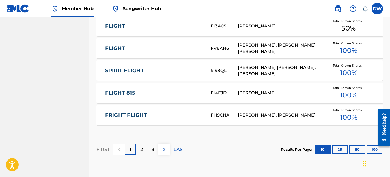
scroll to position [406, 0]
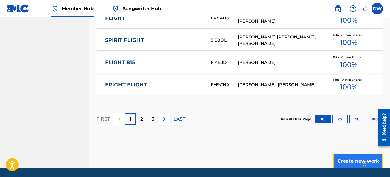
click at [343, 156] on button "Create new work" at bounding box center [358, 161] width 50 height 14
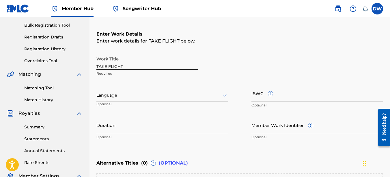
scroll to position [83, 0]
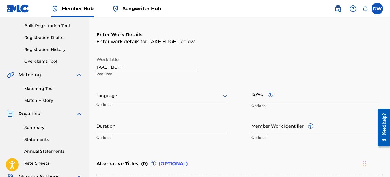
click at [256, 128] on input "Member Work Identifier ?" at bounding box center [317, 125] width 132 height 16
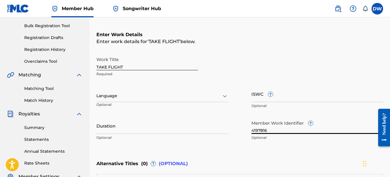
type input "4197816"
click at [223, 96] on icon at bounding box center [224, 95] width 7 height 7
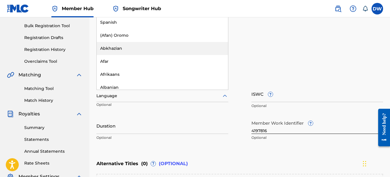
scroll to position [52, 0]
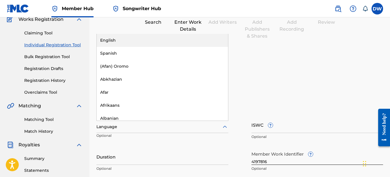
click at [192, 42] on div "English" at bounding box center [162, 40] width 131 height 13
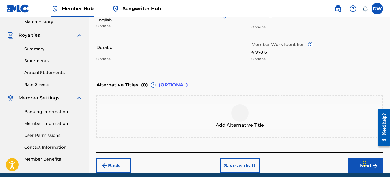
scroll to position [183, 0]
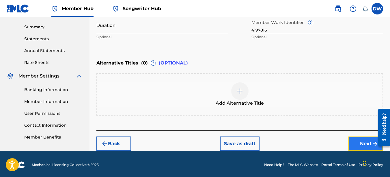
click at [358, 144] on button "Next" at bounding box center [365, 143] width 35 height 14
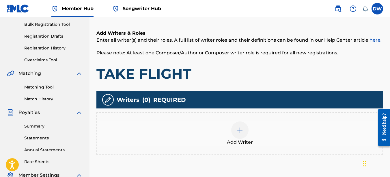
scroll to position [106, 0]
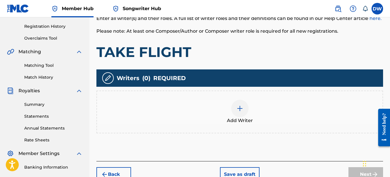
click at [240, 113] on div at bounding box center [239, 108] width 17 height 17
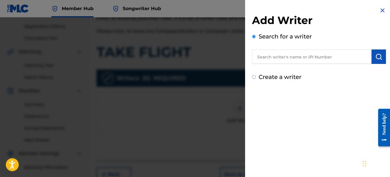
click at [292, 56] on input "text" at bounding box center [312, 56] width 120 height 14
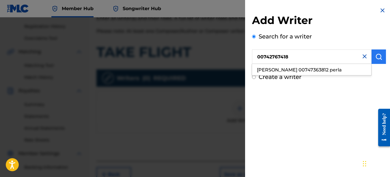
type input "00742767418"
click at [376, 56] on img "submit" at bounding box center [378, 56] width 7 height 7
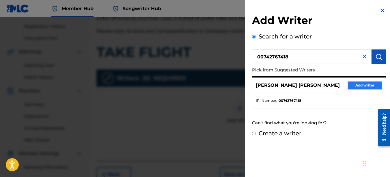
click at [364, 87] on button "Add writer" at bounding box center [365, 85] width 35 height 9
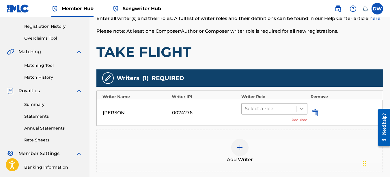
click at [303, 109] on icon at bounding box center [302, 109] width 6 height 6
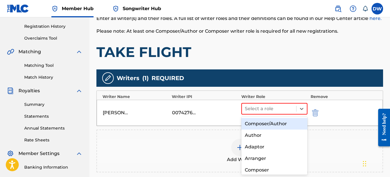
click at [281, 123] on div "Composer/Author" at bounding box center [274, 124] width 66 height 12
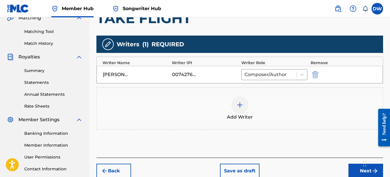
scroll to position [149, 0]
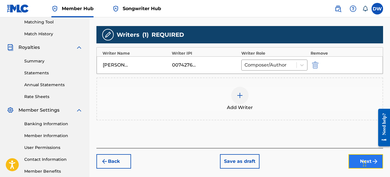
click at [355, 158] on button "Next" at bounding box center [365, 161] width 35 height 14
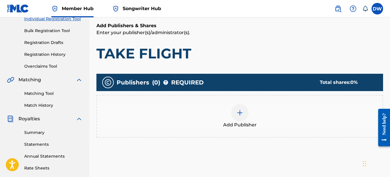
scroll to position [81, 0]
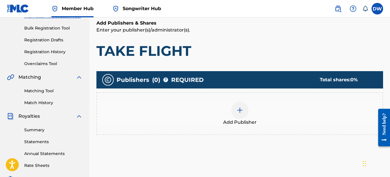
click at [242, 111] on img at bounding box center [239, 110] width 7 height 7
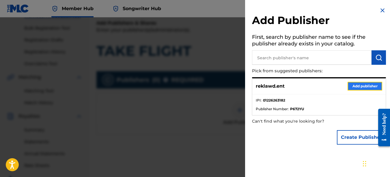
click at [357, 86] on button "Add publisher" at bounding box center [365, 86] width 35 height 9
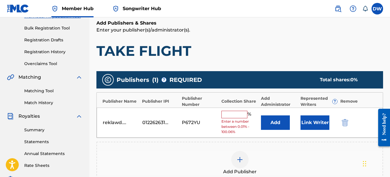
click at [235, 113] on input "text" at bounding box center [234, 115] width 26 height 8
type input "100"
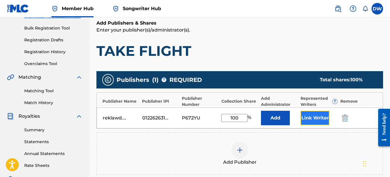
click at [313, 117] on button "Link Writer" at bounding box center [315, 118] width 29 height 14
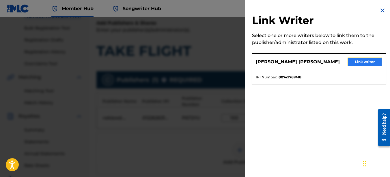
click at [358, 60] on button "Link writer" at bounding box center [365, 61] width 35 height 9
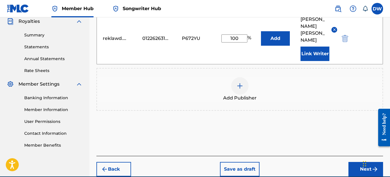
scroll to position [195, 0]
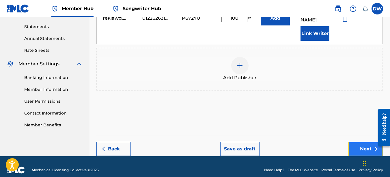
click at [361, 141] on button "Next" at bounding box center [365, 148] width 35 height 14
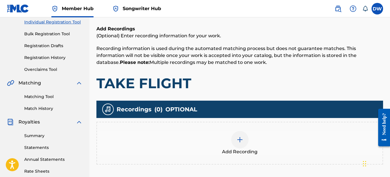
scroll to position [77, 0]
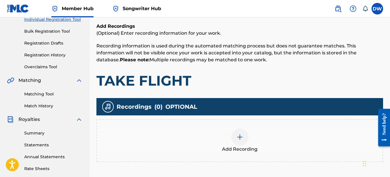
click at [240, 136] on img at bounding box center [239, 136] width 7 height 7
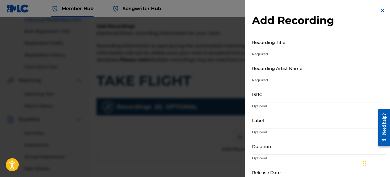
click at [273, 48] on input "Recording Title" at bounding box center [319, 42] width 134 height 16
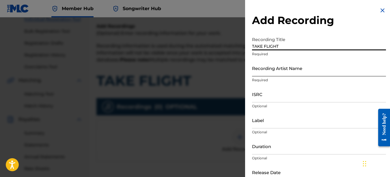
type input "TAKE FLIGHT"
click at [273, 69] on input "Recording Artist Name" at bounding box center [319, 68] width 134 height 16
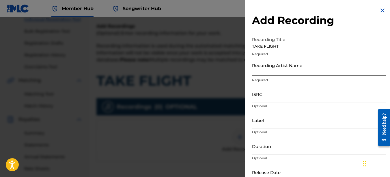
type input "PAIN"
type input "REKLAWD.ENT"
type input "[DATE]"
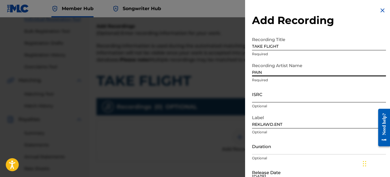
click at [263, 97] on input "ISRC" at bounding box center [319, 94] width 134 height 16
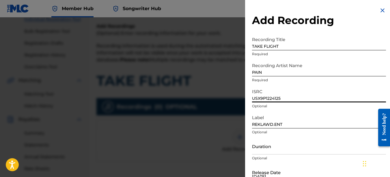
type input "USX9P1224125"
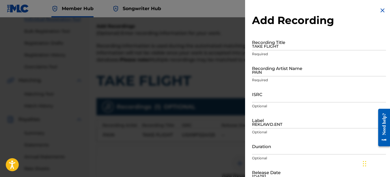
click at [382, 8] on img at bounding box center [382, 10] width 7 height 7
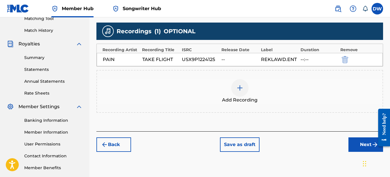
scroll to position [154, 0]
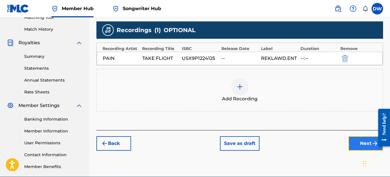
click at [357, 141] on button "Next" at bounding box center [365, 143] width 35 height 14
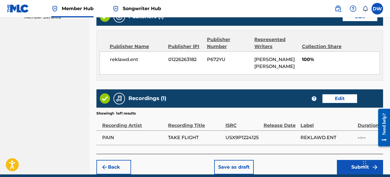
scroll to position [306, 0]
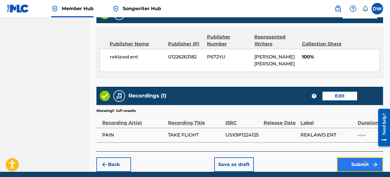
click at [347, 161] on button "Submit" at bounding box center [360, 164] width 46 height 14
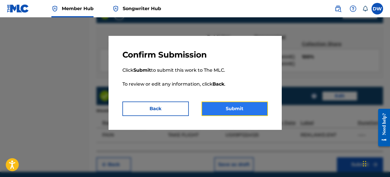
click at [255, 108] on button "Submit" at bounding box center [235, 108] width 66 height 14
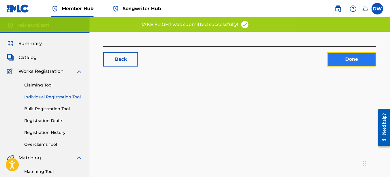
click at [343, 62] on link "Done" at bounding box center [351, 59] width 49 height 14
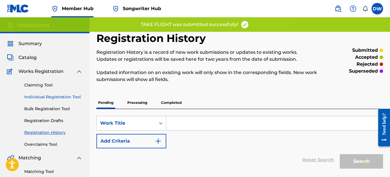
click at [78, 95] on link "Individual Registration Tool" at bounding box center [53, 97] width 58 height 6
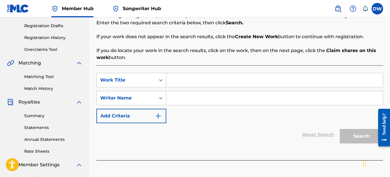
scroll to position [96, 0]
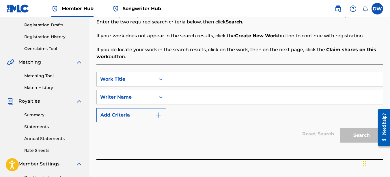
click at [173, 81] on input "Search Form" at bounding box center [274, 79] width 217 height 14
type input "WIT THE SHIT"
click at [176, 95] on input "Search Form" at bounding box center [274, 97] width 217 height 14
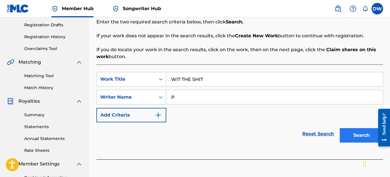
type input "P"
click at [355, 134] on button "Search" at bounding box center [361, 135] width 43 height 14
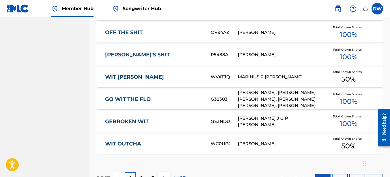
scroll to position [408, 0]
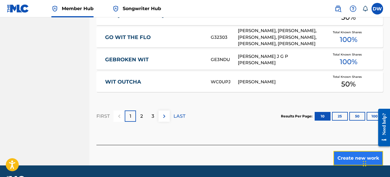
click at [342, 156] on button "Create new work" at bounding box center [358, 158] width 50 height 14
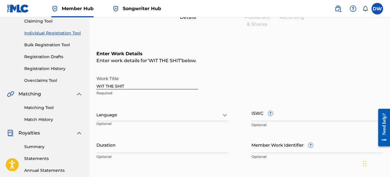
scroll to position [63, 0]
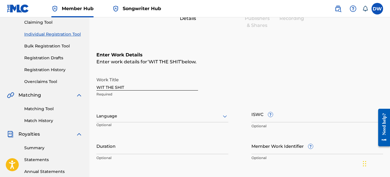
click at [224, 116] on icon at bounding box center [224, 116] width 7 height 7
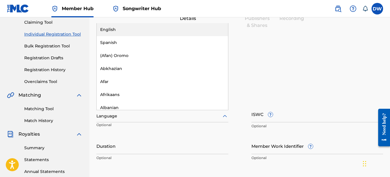
click at [143, 29] on div "English" at bounding box center [162, 29] width 131 height 13
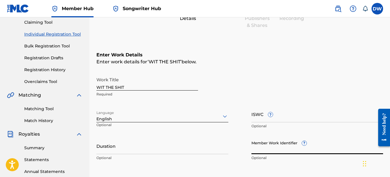
click at [276, 146] on input "Member Work Identifier ?" at bounding box center [317, 145] width 132 height 16
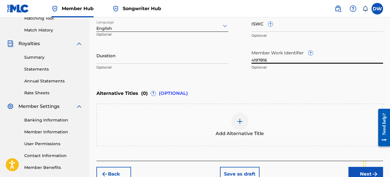
scroll to position [185, 0]
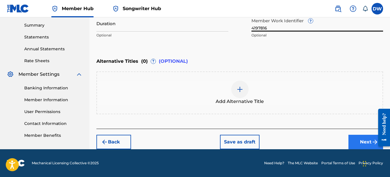
type input "4197816"
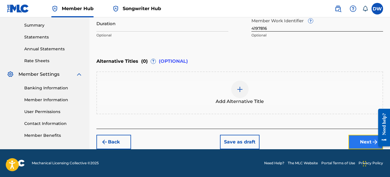
click at [357, 143] on button "Next" at bounding box center [365, 142] width 35 height 14
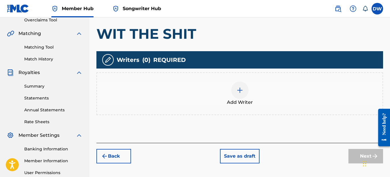
scroll to position [135, 0]
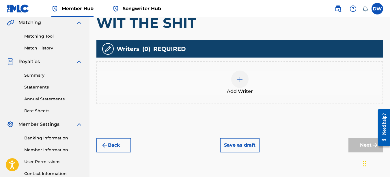
click at [243, 79] on img at bounding box center [239, 79] width 7 height 7
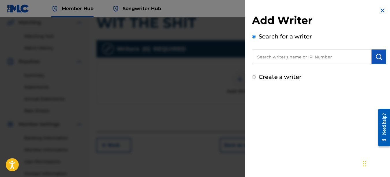
click at [303, 57] on input "text" at bounding box center [312, 56] width 120 height 14
type input "00742767418"
click at [375, 55] on img "submit" at bounding box center [378, 56] width 7 height 7
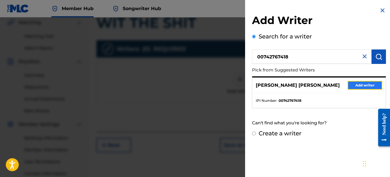
click at [374, 83] on button "Add writer" at bounding box center [365, 85] width 35 height 9
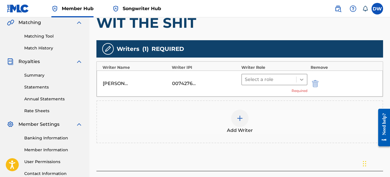
click at [302, 80] on icon at bounding box center [301, 80] width 3 height 2
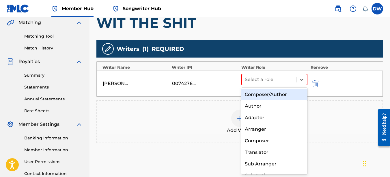
click at [274, 96] on div "Composer/Author" at bounding box center [274, 95] width 66 height 12
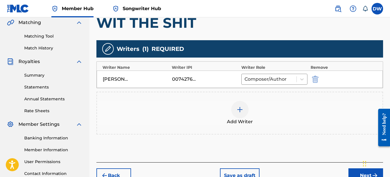
scroll to position [181, 0]
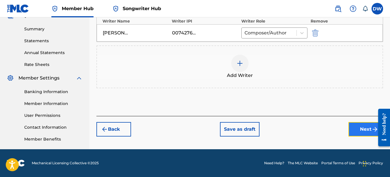
click at [362, 131] on button "Next" at bounding box center [365, 129] width 35 height 14
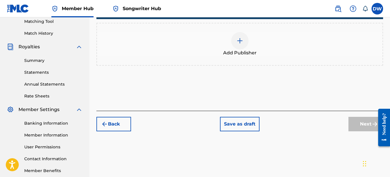
scroll to position [154, 0]
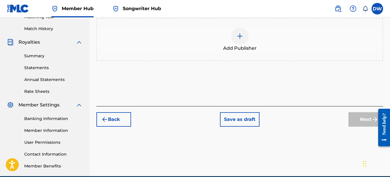
click at [228, 41] on div "Add Publisher" at bounding box center [240, 39] width 286 height 24
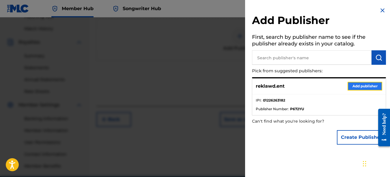
click at [358, 86] on button "Add publisher" at bounding box center [365, 86] width 35 height 9
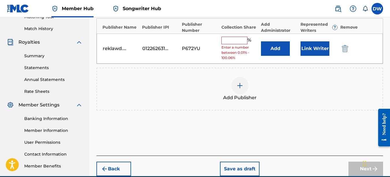
click at [235, 41] on input "text" at bounding box center [234, 41] width 26 height 8
type input "100"
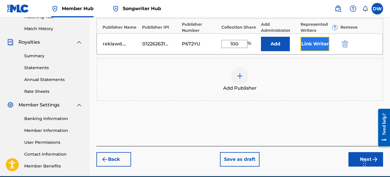
click at [314, 44] on button "Link Writer" at bounding box center [315, 44] width 29 height 14
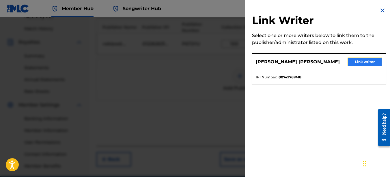
click at [355, 59] on button "Link writer" at bounding box center [365, 61] width 35 height 9
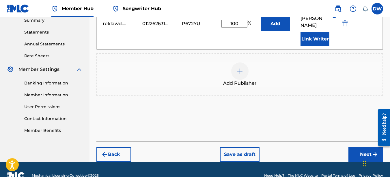
scroll to position [194, 0]
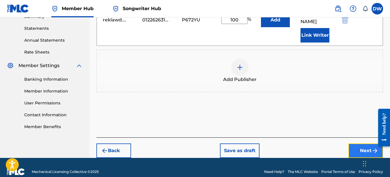
click at [357, 146] on button "Next" at bounding box center [365, 150] width 35 height 14
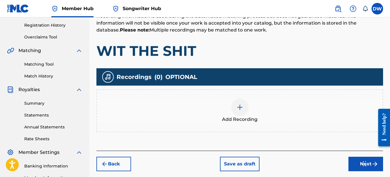
scroll to position [123, 0]
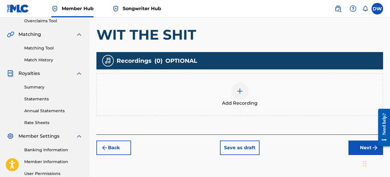
click at [237, 92] on img at bounding box center [239, 90] width 7 height 7
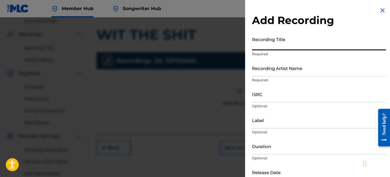
click at [267, 43] on input "Recording Title" at bounding box center [319, 42] width 134 height 16
type input "WIT THE SHIT"
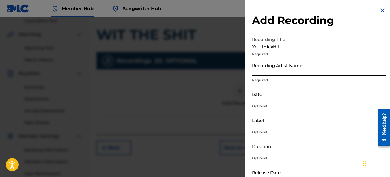
click at [266, 74] on input "Recording Artist Name" at bounding box center [319, 68] width 134 height 16
type input "PAIN"
type input "REKLAWD.ENT"
type input "[DATE]"
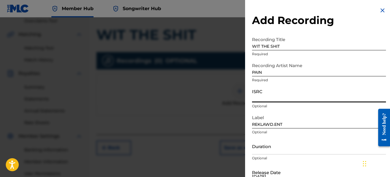
click at [261, 98] on input "ISRC" at bounding box center [319, 94] width 134 height 16
type input "USX9P1224126"
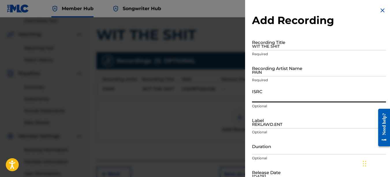
click at [379, 10] on img at bounding box center [382, 10] width 7 height 7
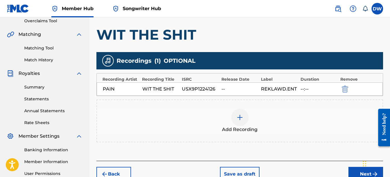
scroll to position [177, 0]
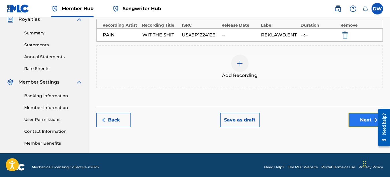
click at [357, 118] on button "Next" at bounding box center [365, 120] width 35 height 14
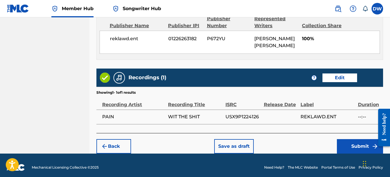
scroll to position [325, 0]
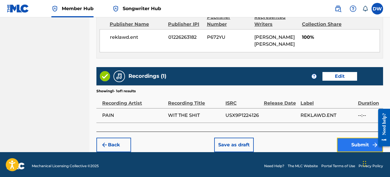
click at [346, 142] on button "Submit" at bounding box center [360, 144] width 46 height 14
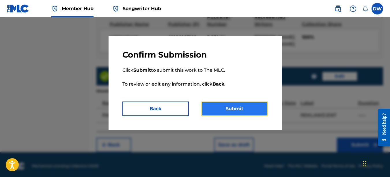
click at [240, 103] on button "Submit" at bounding box center [235, 108] width 66 height 14
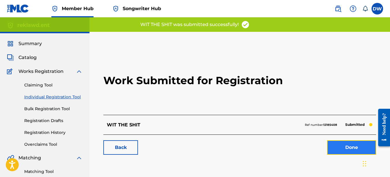
click at [338, 143] on link "Done" at bounding box center [351, 147] width 49 height 14
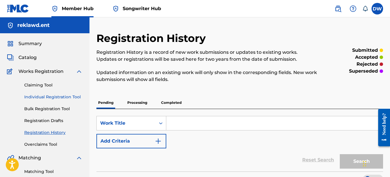
click at [65, 96] on link "Individual Registration Tool" at bounding box center [53, 97] width 58 height 6
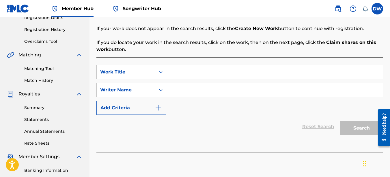
scroll to position [105, 0]
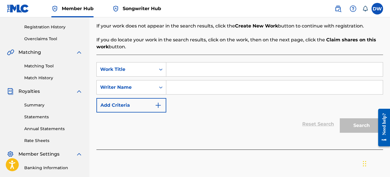
click at [192, 69] on input "Search Form" at bounding box center [274, 69] width 217 height 14
type input "MY MONEY"
click at [182, 90] on input "Search Form" at bounding box center [274, 87] width 217 height 14
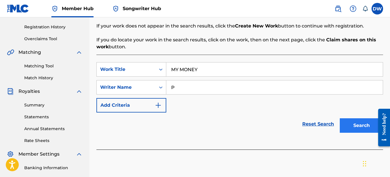
type input "P"
click at [362, 125] on button "Search" at bounding box center [361, 125] width 43 height 14
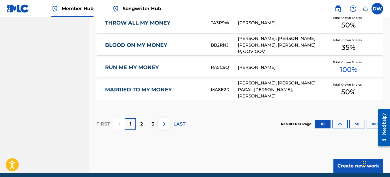
scroll to position [404, 0]
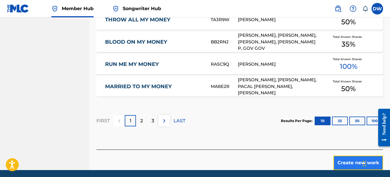
click at [339, 163] on button "Create new work" at bounding box center [358, 162] width 50 height 14
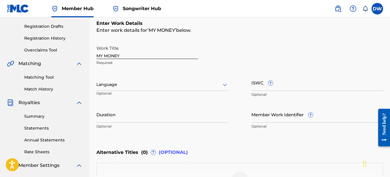
scroll to position [74, 0]
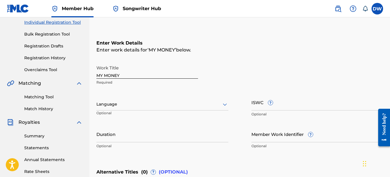
click at [225, 104] on icon at bounding box center [225, 104] width 4 height 2
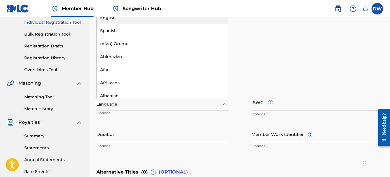
click at [134, 20] on div "English" at bounding box center [162, 17] width 131 height 13
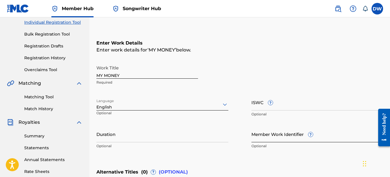
click at [276, 135] on input "Member Work Identifier ?" at bounding box center [317, 134] width 132 height 16
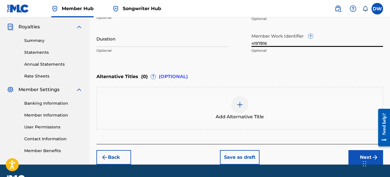
scroll to position [170, 0]
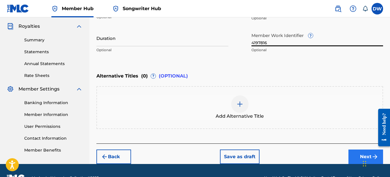
type input "4197816"
click at [353, 156] on button "Next" at bounding box center [365, 156] width 35 height 14
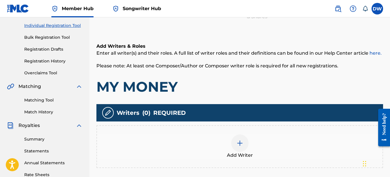
scroll to position [112, 0]
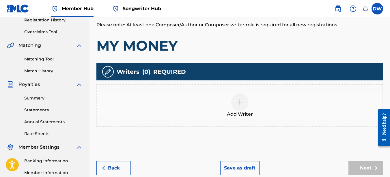
click at [238, 99] on img at bounding box center [239, 101] width 7 height 7
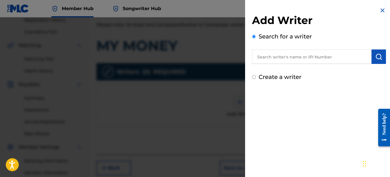
click at [302, 57] on input "text" at bounding box center [312, 56] width 120 height 14
type input "00742767418"
click at [377, 58] on img "submit" at bounding box center [378, 56] width 7 height 7
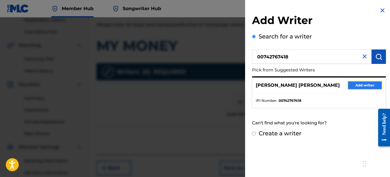
click at [371, 86] on button "Add writer" at bounding box center [365, 85] width 35 height 9
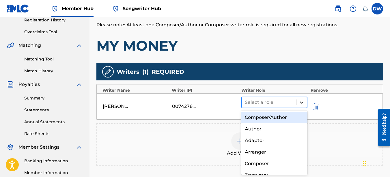
click at [304, 98] on div at bounding box center [301, 102] width 10 height 10
click at [272, 117] on div "Composer/Author" at bounding box center [274, 117] width 66 height 12
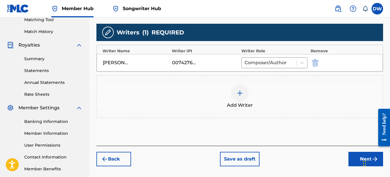
scroll to position [157, 0]
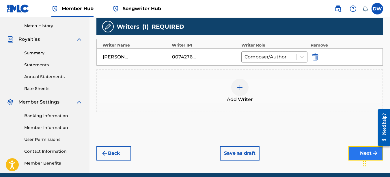
click at [353, 154] on button "Next" at bounding box center [365, 153] width 35 height 14
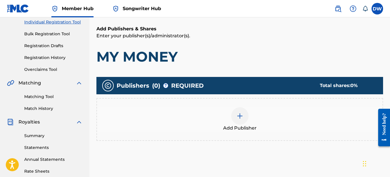
scroll to position [76, 0]
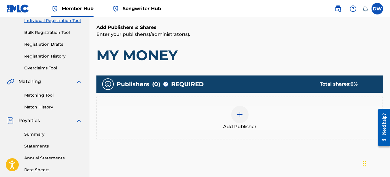
click at [246, 115] on div at bounding box center [239, 114] width 17 height 17
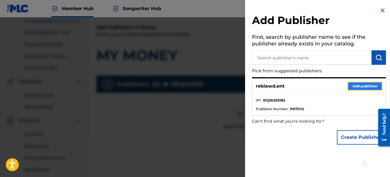
click at [359, 84] on button "Add publisher" at bounding box center [365, 86] width 35 height 9
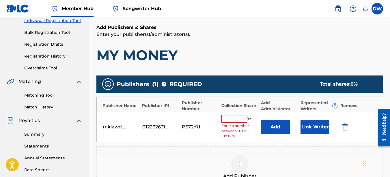
click at [234, 117] on input "text" at bounding box center [234, 119] width 26 height 8
type input "100"
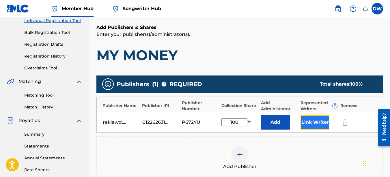
click at [309, 120] on button "Link Writer" at bounding box center [315, 122] width 29 height 14
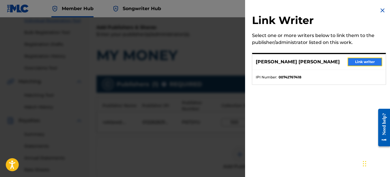
click at [360, 60] on button "Link writer" at bounding box center [365, 61] width 35 height 9
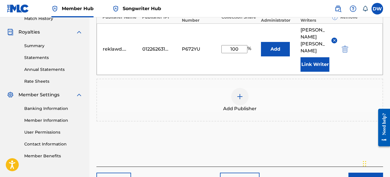
scroll to position [195, 0]
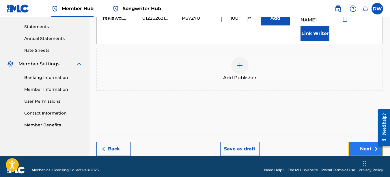
click at [361, 148] on button "Next" at bounding box center [365, 148] width 35 height 14
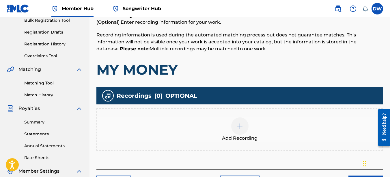
scroll to position [91, 0]
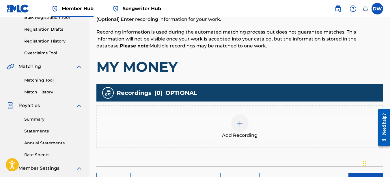
click at [244, 124] on div at bounding box center [239, 122] width 17 height 17
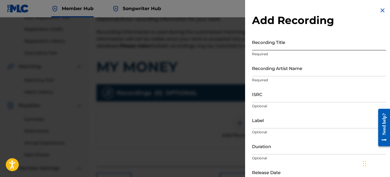
click at [267, 48] on input "Recording Title" at bounding box center [319, 42] width 134 height 16
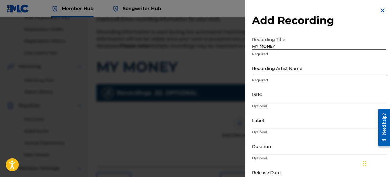
type input "MY MONEY"
click at [271, 71] on input "Recording Artist Name" at bounding box center [319, 68] width 134 height 16
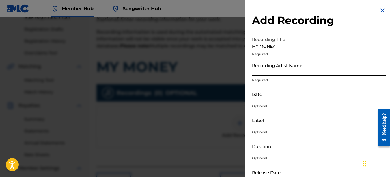
type input "PAIN"
type input "REKLAWD.ENT"
type input "[DATE]"
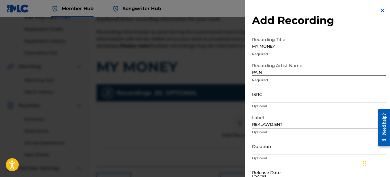
click at [266, 100] on input "ISRC" at bounding box center [319, 94] width 134 height 16
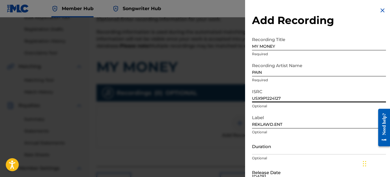
type input "USX9P1224127"
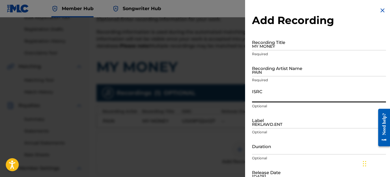
click at [382, 10] on img at bounding box center [382, 10] width 7 height 7
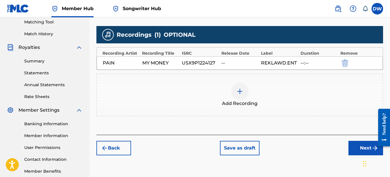
scroll to position [148, 0]
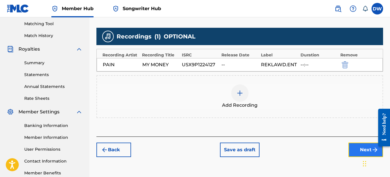
click at [355, 146] on button "Next" at bounding box center [365, 149] width 35 height 14
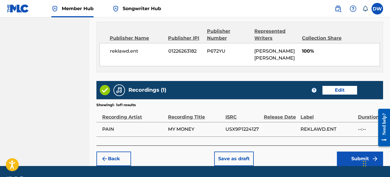
scroll to position [320, 0]
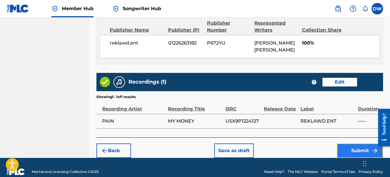
click at [348, 148] on button "Submit" at bounding box center [360, 150] width 46 height 14
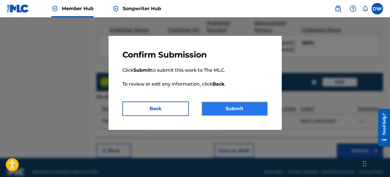
click at [242, 103] on button "Submit" at bounding box center [235, 108] width 66 height 14
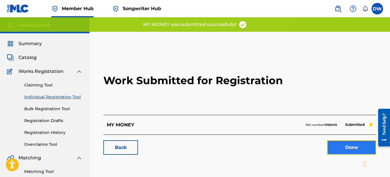
click at [349, 148] on link "Done" at bounding box center [351, 147] width 49 height 14
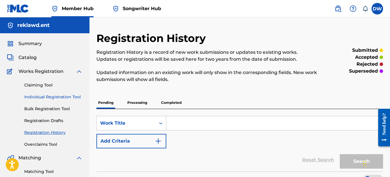
click at [59, 97] on link "Individual Registration Tool" at bounding box center [53, 97] width 58 height 6
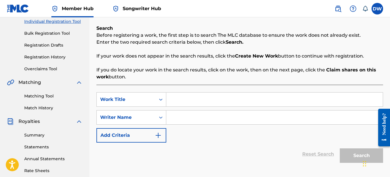
scroll to position [77, 0]
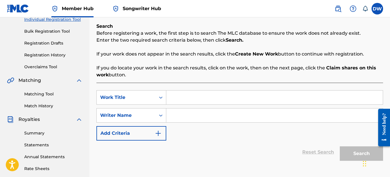
click at [182, 95] on input "Search Form" at bounding box center [274, 97] width 217 height 14
type input "TELL ME"
click at [185, 121] on input "Search Form" at bounding box center [274, 115] width 217 height 14
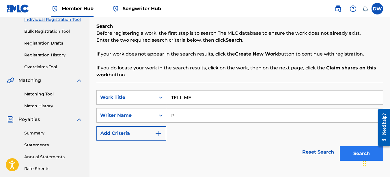
type input "P"
click at [348, 150] on button "Search" at bounding box center [361, 153] width 43 height 14
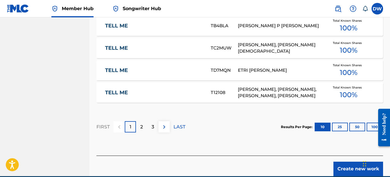
scroll to position [399, 0]
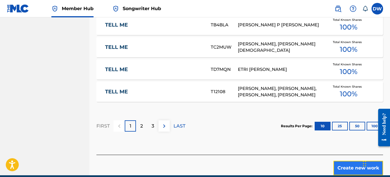
click at [339, 167] on button "Create new work" at bounding box center [358, 168] width 50 height 14
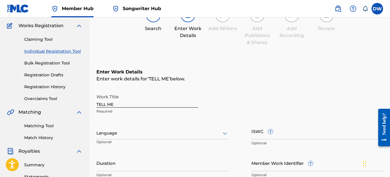
scroll to position [43, 0]
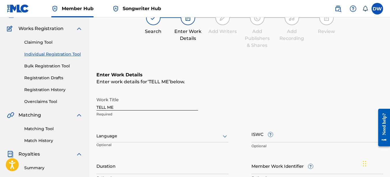
click at [224, 135] on icon at bounding box center [224, 136] width 7 height 7
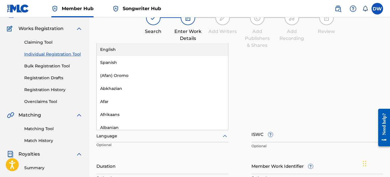
click at [165, 51] on div "English" at bounding box center [162, 49] width 131 height 13
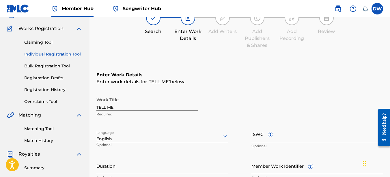
click at [289, 168] on input "Member Work Identifier ?" at bounding box center [317, 165] width 132 height 16
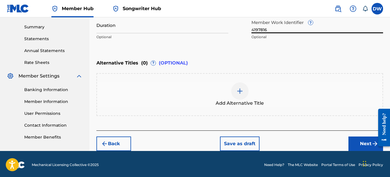
scroll to position [185, 0]
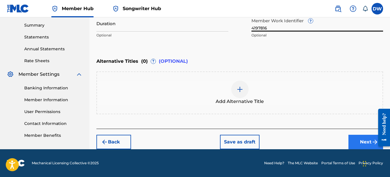
type input "4197816"
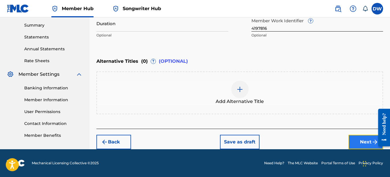
click at [359, 139] on button "Next" at bounding box center [365, 142] width 35 height 14
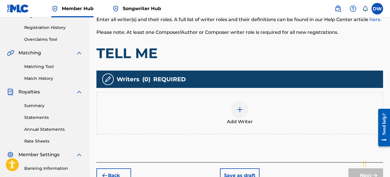
scroll to position [128, 0]
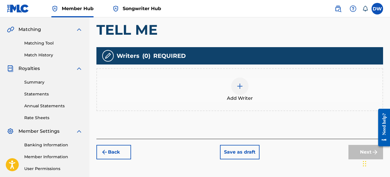
click at [238, 83] on img at bounding box center [239, 86] width 7 height 7
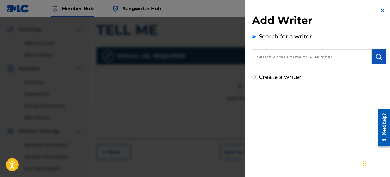
click at [295, 58] on input "text" at bounding box center [312, 56] width 120 height 14
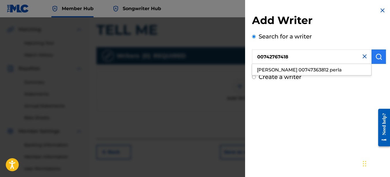
type input "00742767418"
click at [375, 56] on img "submit" at bounding box center [378, 56] width 7 height 7
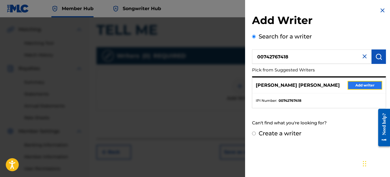
click at [373, 86] on button "Add writer" at bounding box center [365, 85] width 35 height 9
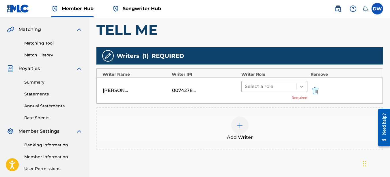
click at [303, 85] on icon at bounding box center [301, 86] width 3 height 2
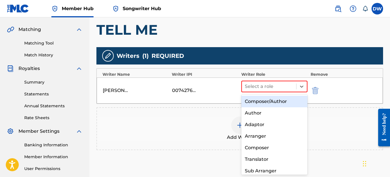
click at [274, 101] on div "Composer/Author" at bounding box center [274, 102] width 66 height 12
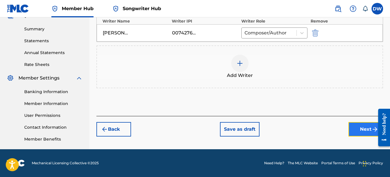
click at [362, 130] on button "Next" at bounding box center [365, 129] width 35 height 14
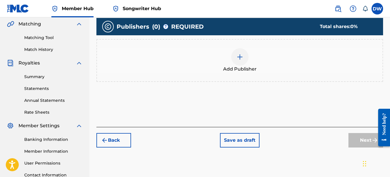
scroll to position [26, 0]
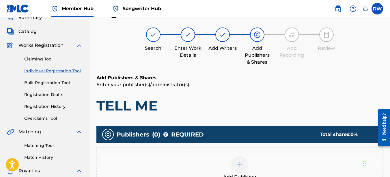
click at [240, 162] on img at bounding box center [239, 164] width 7 height 7
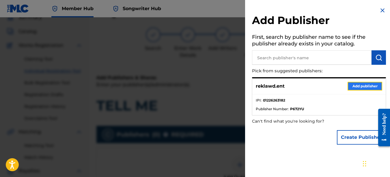
click at [360, 84] on button "Add publisher" at bounding box center [365, 86] width 35 height 9
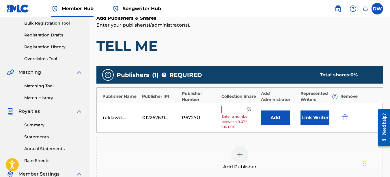
scroll to position [132, 0]
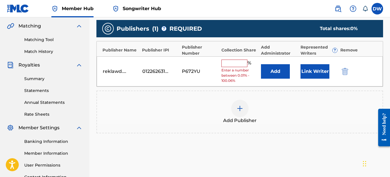
click at [230, 66] on input "text" at bounding box center [234, 63] width 26 height 8
type input "100"
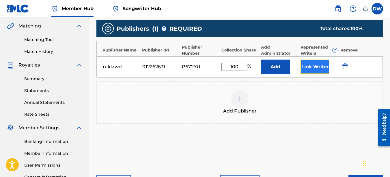
click at [309, 66] on button "Link Writer" at bounding box center [315, 66] width 29 height 14
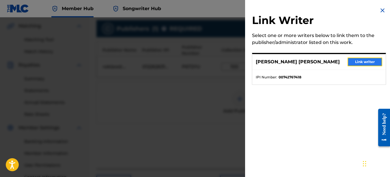
click at [359, 59] on button "Link writer" at bounding box center [365, 61] width 35 height 9
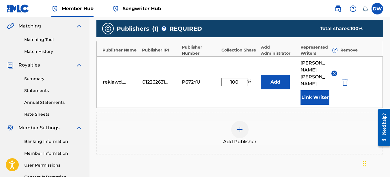
scroll to position [195, 0]
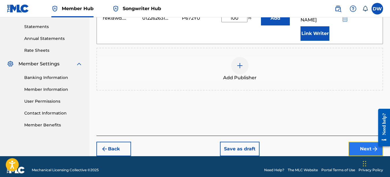
click at [365, 141] on button "Next" at bounding box center [365, 148] width 35 height 14
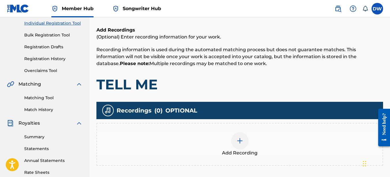
scroll to position [75, 0]
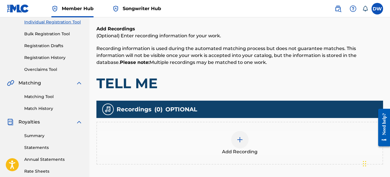
click at [236, 142] on img at bounding box center [239, 139] width 7 height 7
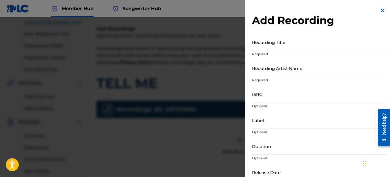
click at [269, 41] on input "Recording Title" at bounding box center [319, 42] width 134 height 16
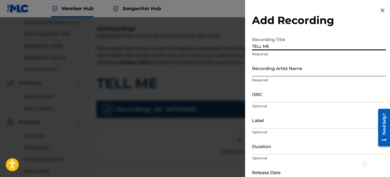
type input "TELL ME"
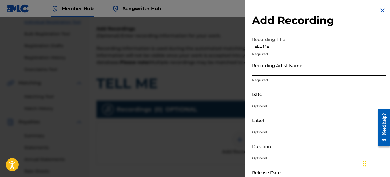
click at [272, 68] on input "Recording Artist Name" at bounding box center [319, 68] width 134 height 16
type input "PAIN"
type input "REKLAWD.ENT"
type input "[DATE]"
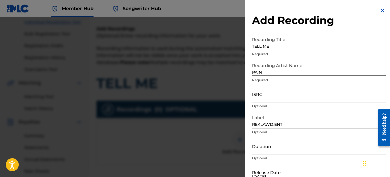
click at [266, 94] on input "ISRC" at bounding box center [319, 94] width 134 height 16
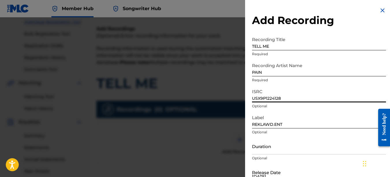
type input "USX9P1224128"
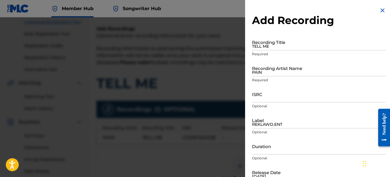
click at [380, 12] on img at bounding box center [382, 10] width 7 height 7
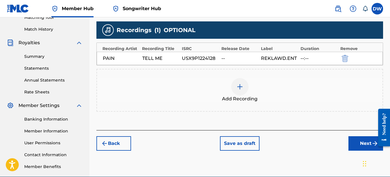
scroll to position [181, 0]
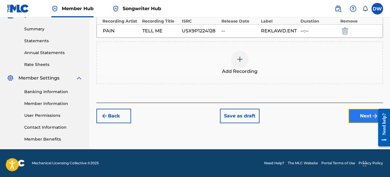
click at [358, 114] on button "Next" at bounding box center [365, 116] width 35 height 14
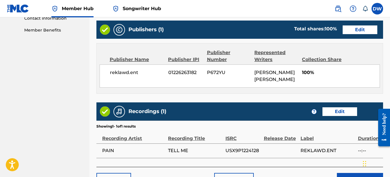
scroll to position [325, 0]
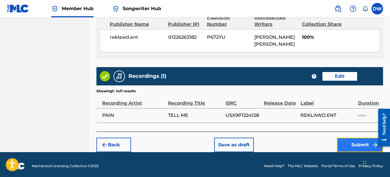
click at [351, 142] on button "Submit" at bounding box center [360, 144] width 46 height 14
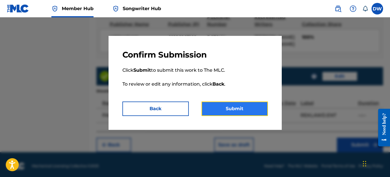
click at [245, 106] on button "Submit" at bounding box center [235, 108] width 66 height 14
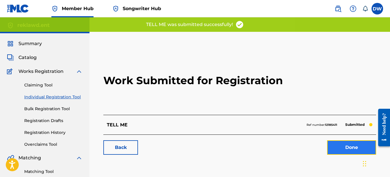
click at [339, 145] on link "Done" at bounding box center [351, 147] width 49 height 14
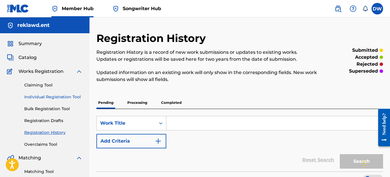
click at [74, 96] on link "Individual Registration Tool" at bounding box center [53, 97] width 58 height 6
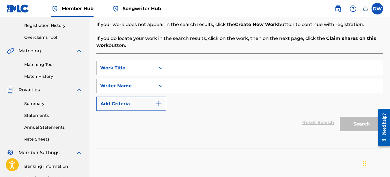
scroll to position [111, 0]
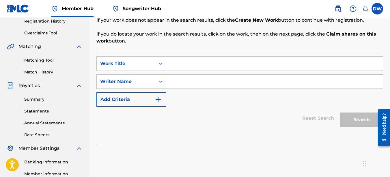
click at [177, 61] on input "Search Form" at bounding box center [274, 64] width 217 height 14
type input "SIDEWAYS"
click at [177, 81] on input "Search Form" at bounding box center [274, 81] width 217 height 14
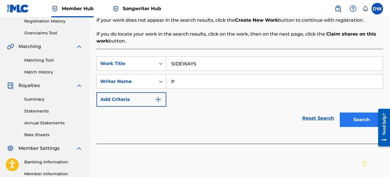
type input "P"
click at [348, 115] on button "Search" at bounding box center [361, 119] width 43 height 14
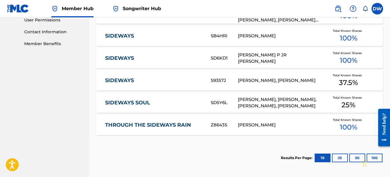
scroll to position [330, 0]
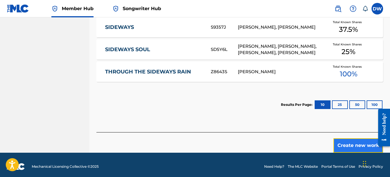
click at [361, 140] on button "Create new work" at bounding box center [358, 145] width 50 height 14
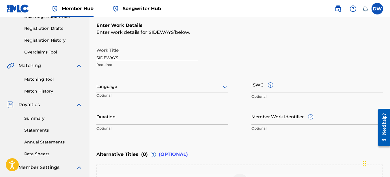
scroll to position [68, 0]
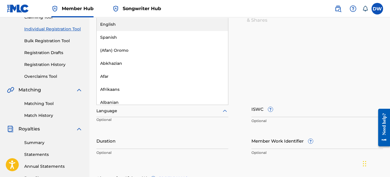
click at [225, 109] on icon at bounding box center [224, 110] width 7 height 7
click at [166, 24] on div "English" at bounding box center [162, 24] width 131 height 13
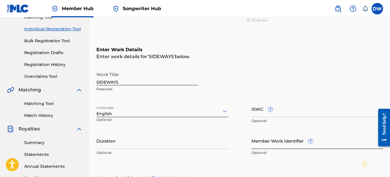
click at [281, 143] on input "Member Work Identifier ?" at bounding box center [317, 140] width 132 height 16
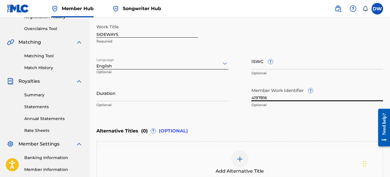
scroll to position [185, 0]
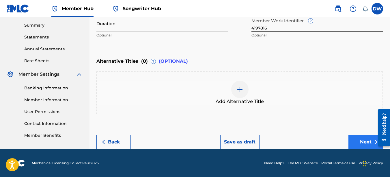
type input "4197816"
click at [361, 139] on button "Next" at bounding box center [365, 142] width 35 height 14
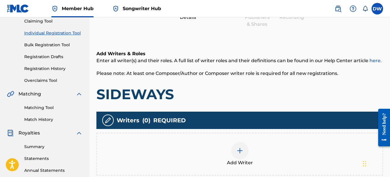
scroll to position [67, 0]
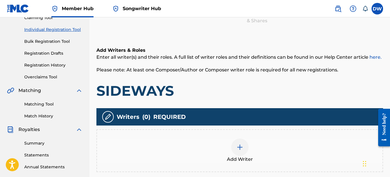
click at [247, 148] on div at bounding box center [239, 146] width 17 height 17
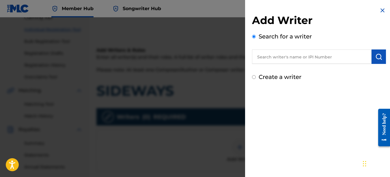
click at [297, 58] on input "text" at bounding box center [312, 56] width 120 height 14
type input "00742767418"
click at [375, 56] on img "submit" at bounding box center [378, 56] width 7 height 7
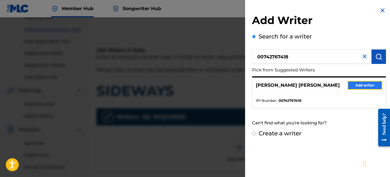
click at [365, 85] on button "Add writer" at bounding box center [365, 85] width 35 height 9
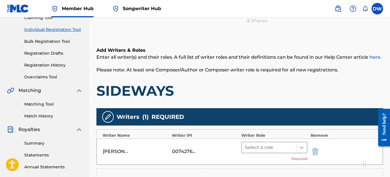
click at [303, 148] on icon at bounding box center [302, 147] width 6 height 6
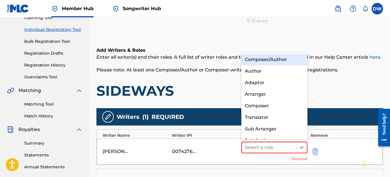
scroll to position [8, 0]
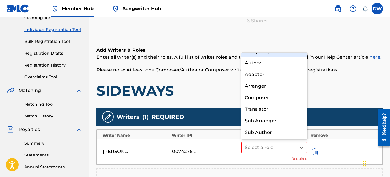
click at [279, 54] on div "Composer/Author" at bounding box center [274, 52] width 66 height 12
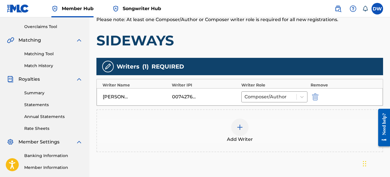
scroll to position [181, 0]
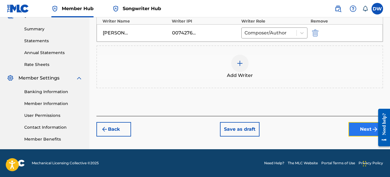
click at [360, 128] on button "Next" at bounding box center [365, 129] width 35 height 14
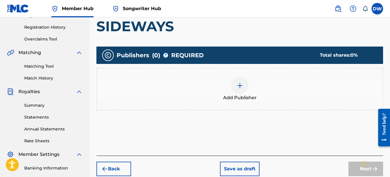
scroll to position [108, 0]
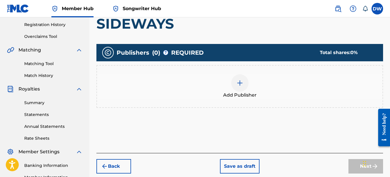
click at [242, 83] on img at bounding box center [239, 82] width 7 height 7
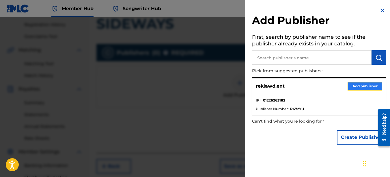
click at [357, 83] on button "Add publisher" at bounding box center [365, 86] width 35 height 9
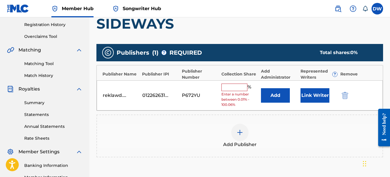
click at [229, 87] on input "text" at bounding box center [234, 87] width 26 height 8
type input "100"
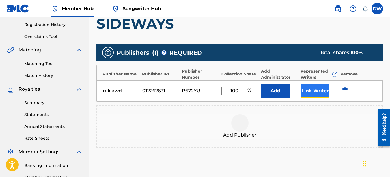
click at [310, 88] on button "Link Writer" at bounding box center [315, 90] width 29 height 14
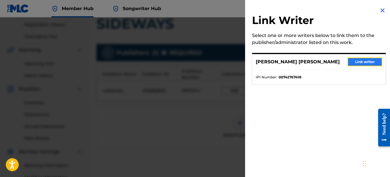
click at [361, 61] on button "Link writer" at bounding box center [365, 61] width 35 height 9
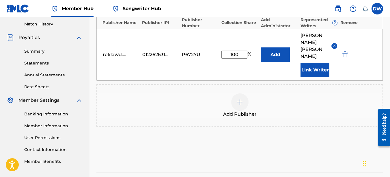
scroll to position [195, 0]
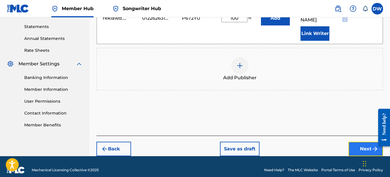
click at [365, 141] on button "Next" at bounding box center [365, 148] width 35 height 14
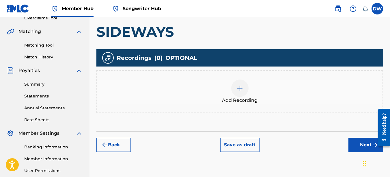
scroll to position [129, 0]
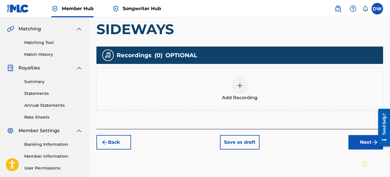
drag, startPoint x: 391, startPoint y: 59, endPoint x: 8, endPoint y: 3, distance: 386.9
click at [234, 84] on div at bounding box center [239, 85] width 17 height 17
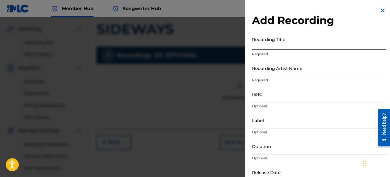
click at [263, 40] on input "Recording Title" at bounding box center [319, 42] width 134 height 16
type input "SIDEWAYS"
click at [268, 73] on input "Recording Artist Name" at bounding box center [319, 68] width 134 height 16
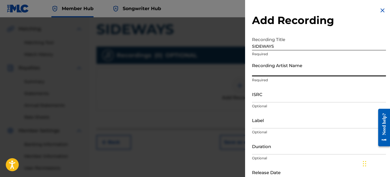
type input "PAIN"
type input "REKLAWD.ENT"
type input "[DATE]"
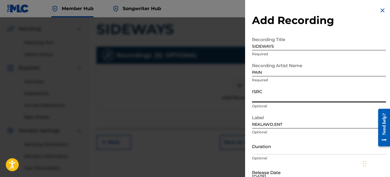
click at [264, 97] on input "ISRC" at bounding box center [319, 94] width 134 height 16
type input "USX9P1224129"
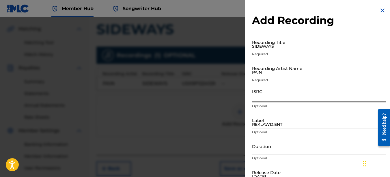
click at [381, 12] on img at bounding box center [382, 10] width 7 height 7
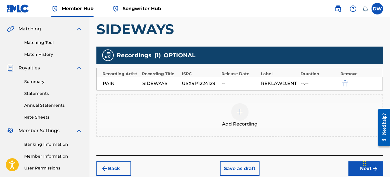
scroll to position [181, 0]
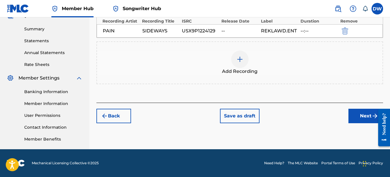
drag, startPoint x: 391, startPoint y: 84, endPoint x: 3, endPoint y: 5, distance: 396.7
click at [351, 113] on button "Next" at bounding box center [365, 116] width 35 height 14
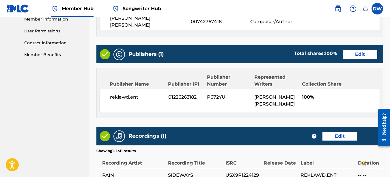
scroll to position [325, 0]
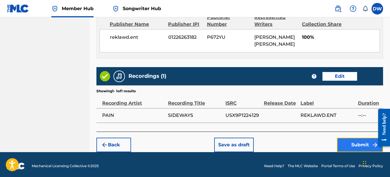
click at [356, 144] on button "Submit" at bounding box center [360, 144] width 46 height 14
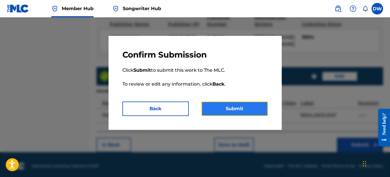
click at [240, 104] on button "Submit" at bounding box center [235, 108] width 66 height 14
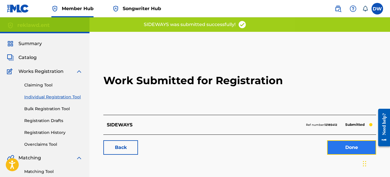
click at [361, 149] on link "Done" at bounding box center [351, 147] width 49 height 14
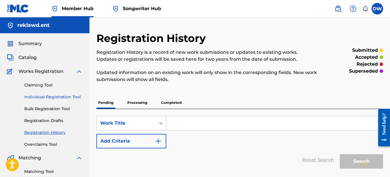
click at [72, 95] on link "Individual Registration Tool" at bounding box center [53, 97] width 58 height 6
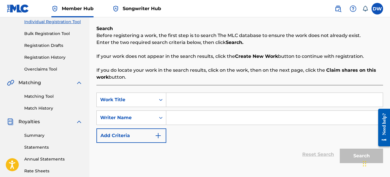
scroll to position [117, 0]
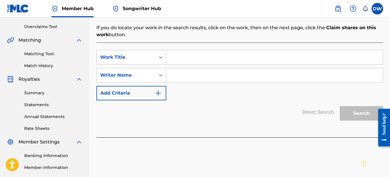
click at [182, 56] on input "Search Form" at bounding box center [274, 57] width 217 height 14
type input "WONT SWITCH"
click at [186, 77] on input "Search Form" at bounding box center [274, 75] width 217 height 14
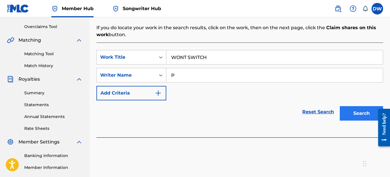
type input "P"
click at [355, 107] on button "Search" at bounding box center [361, 113] width 43 height 14
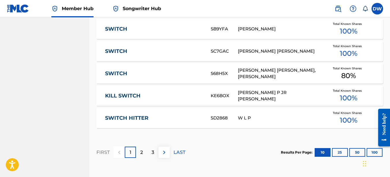
scroll to position [385, 0]
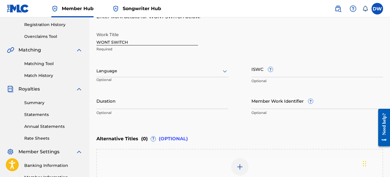
scroll to position [109, 0]
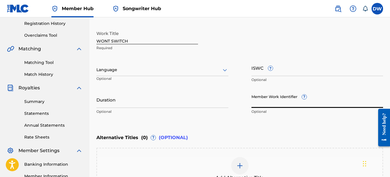
click at [265, 105] on input "Member Work Identifier ?" at bounding box center [317, 99] width 132 height 16
click at [222, 70] on icon at bounding box center [224, 69] width 7 height 7
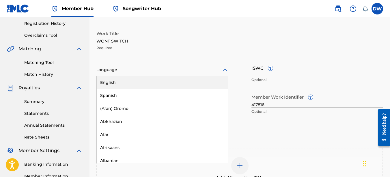
click at [200, 80] on div "English" at bounding box center [162, 82] width 131 height 13
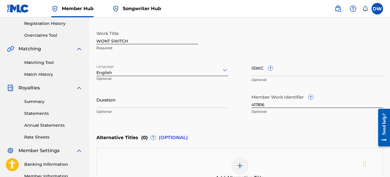
click at [254, 103] on input "417816" at bounding box center [317, 99] width 132 height 16
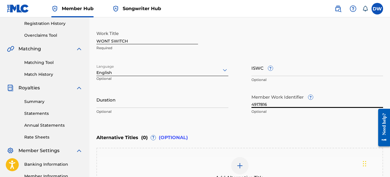
click at [257, 103] on input "4917816" at bounding box center [317, 99] width 132 height 16
click at [266, 106] on input "17816" at bounding box center [317, 99] width 132 height 16
type input "1"
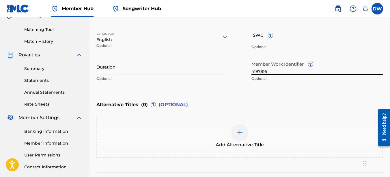
scroll to position [151, 0]
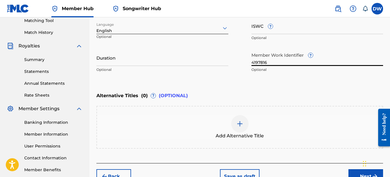
drag, startPoint x: 390, startPoint y: 84, endPoint x: 3, endPoint y: 16, distance: 392.8
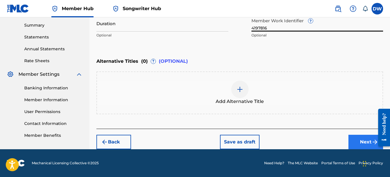
type input "4197816"
click at [363, 142] on button "Next" at bounding box center [365, 142] width 35 height 14
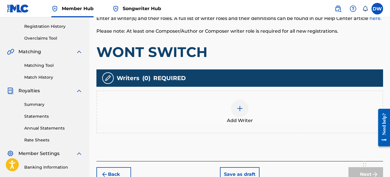
scroll to position [109, 0]
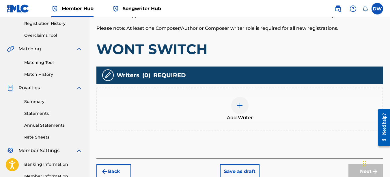
click at [242, 104] on img at bounding box center [239, 105] width 7 height 7
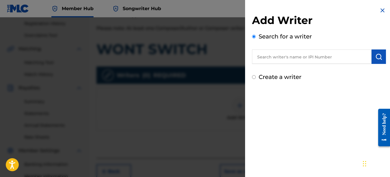
click at [300, 59] on input "text" at bounding box center [312, 56] width 120 height 14
type input "00742767418"
click at [376, 53] on img "submit" at bounding box center [378, 56] width 7 height 7
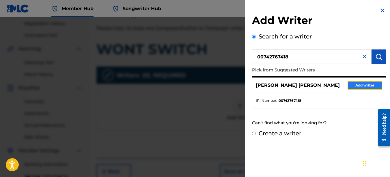
click at [368, 84] on button "Add writer" at bounding box center [365, 85] width 35 height 9
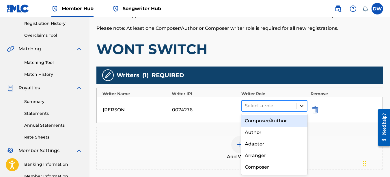
click at [304, 107] on icon at bounding box center [302, 106] width 6 height 6
click at [278, 119] on div "Composer/Author" at bounding box center [274, 121] width 66 height 12
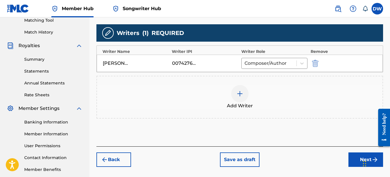
scroll to position [181, 0]
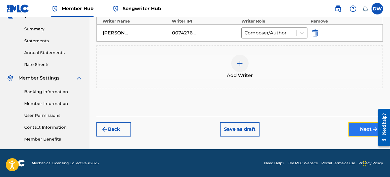
click at [360, 126] on button "Next" at bounding box center [365, 129] width 35 height 14
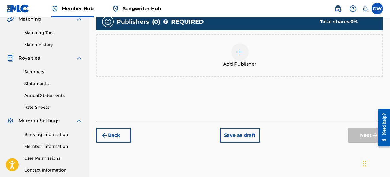
scroll to position [137, 0]
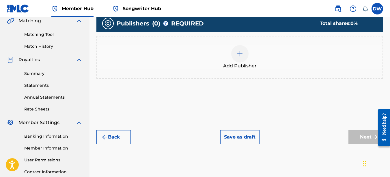
click at [239, 58] on div at bounding box center [239, 53] width 17 height 17
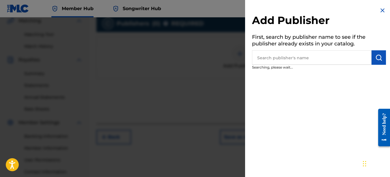
click at [380, 10] on img at bounding box center [382, 10] width 7 height 7
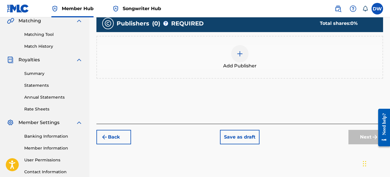
click at [242, 55] on img at bounding box center [239, 53] width 7 height 7
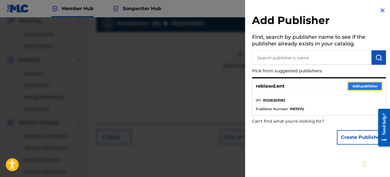
click at [358, 83] on button "Add publisher" at bounding box center [365, 86] width 35 height 9
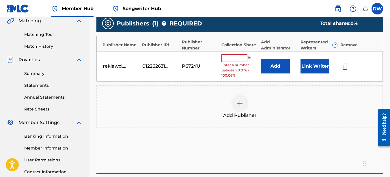
click at [234, 60] on input "text" at bounding box center [234, 58] width 26 height 8
type input "100"
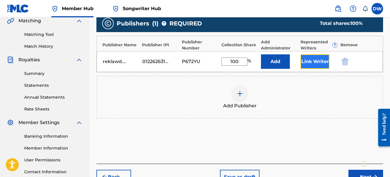
click at [319, 57] on button "Link Writer" at bounding box center [315, 61] width 29 height 14
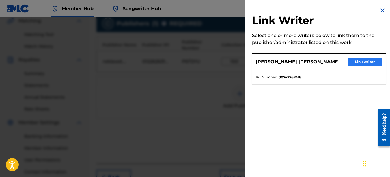
click at [355, 59] on button "Link writer" at bounding box center [365, 61] width 35 height 9
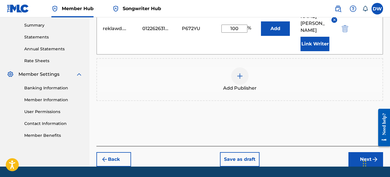
scroll to position [195, 0]
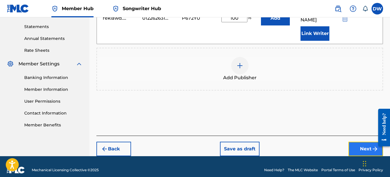
click at [358, 141] on button "Next" at bounding box center [365, 148] width 35 height 14
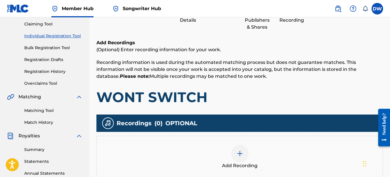
scroll to position [96, 0]
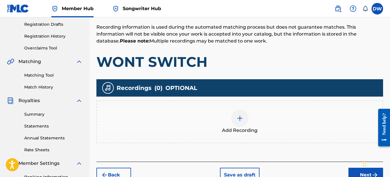
click at [244, 116] on div at bounding box center [239, 117] width 17 height 17
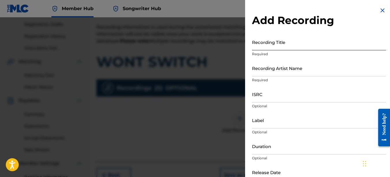
click at [271, 39] on input "Recording Title" at bounding box center [319, 42] width 134 height 16
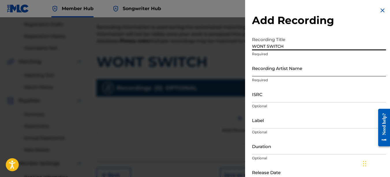
type input "WONT SWITCH"
click at [283, 74] on input "Recording Artist Name" at bounding box center [319, 68] width 134 height 16
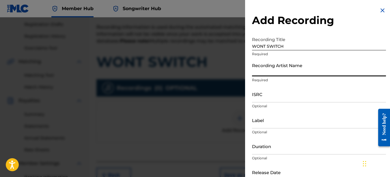
type input "PAIN"
type input "REKLAWD.ENT"
type input "[DATE]"
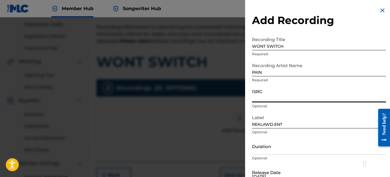
click at [270, 92] on input "ISRC" at bounding box center [319, 94] width 134 height 16
type input "USX9P1224130"
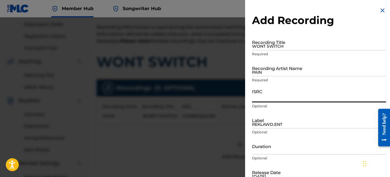
click at [379, 11] on img at bounding box center [382, 10] width 7 height 7
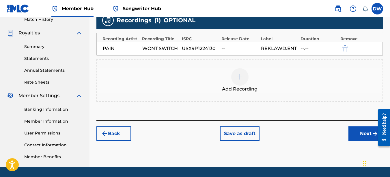
scroll to position [167, 0]
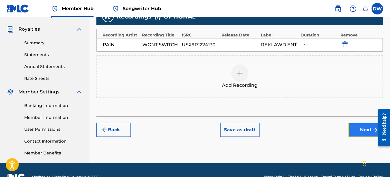
click at [361, 129] on button "Next" at bounding box center [365, 129] width 35 height 14
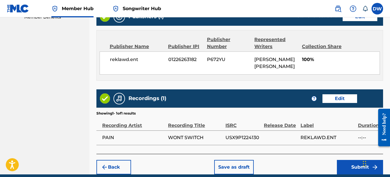
scroll to position [325, 0]
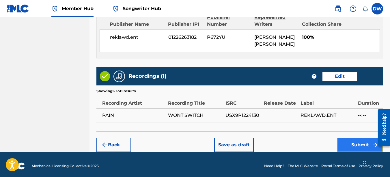
click at [351, 142] on button "Submit" at bounding box center [360, 144] width 46 height 14
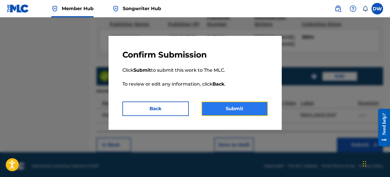
click at [240, 107] on button "Submit" at bounding box center [235, 108] width 66 height 14
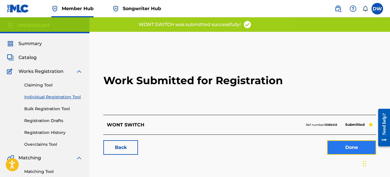
click at [338, 143] on link "Done" at bounding box center [351, 147] width 49 height 14
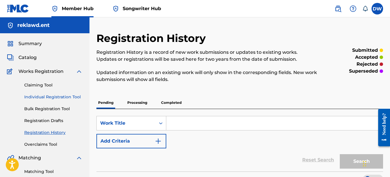
click at [64, 98] on link "Individual Registration Tool" at bounding box center [53, 97] width 58 height 6
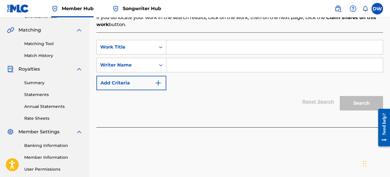
scroll to position [143, 0]
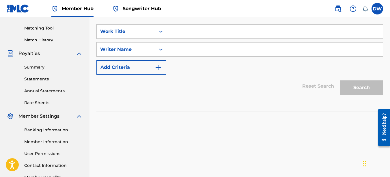
click at [176, 35] on input "Search Form" at bounding box center [274, 32] width 217 height 14
type input "SHH"
click at [175, 46] on input "Search Form" at bounding box center [274, 49] width 217 height 14
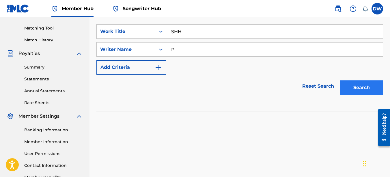
type input "P"
click at [354, 83] on button "Search" at bounding box center [361, 87] width 43 height 14
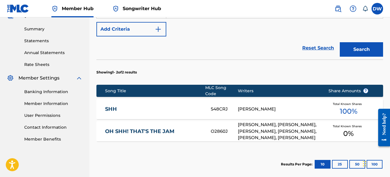
scroll to position [233, 0]
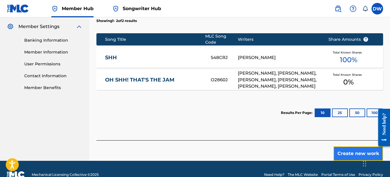
click at [348, 146] on button "Create new work" at bounding box center [358, 153] width 50 height 14
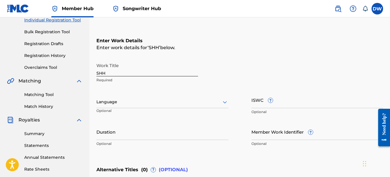
scroll to position [68, 0]
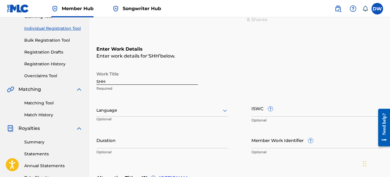
click at [226, 110] on icon at bounding box center [225, 110] width 4 height 2
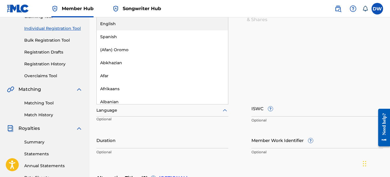
click at [163, 24] on div "English" at bounding box center [162, 23] width 131 height 13
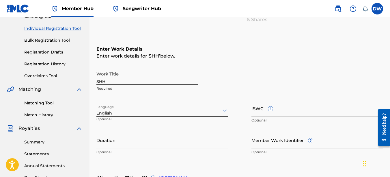
click at [281, 139] on input "Member Work Identifier ?" at bounding box center [317, 140] width 132 height 16
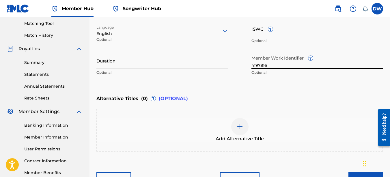
scroll to position [185, 0]
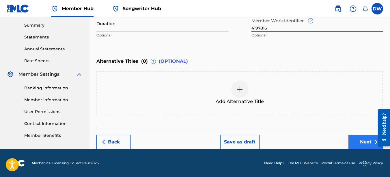
type input "4197816"
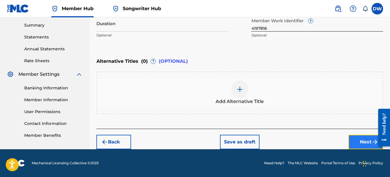
click at [364, 138] on button "Next" at bounding box center [365, 142] width 35 height 14
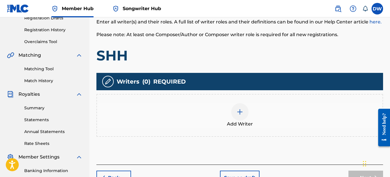
scroll to position [135, 0]
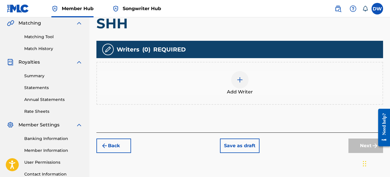
drag, startPoint x: 391, startPoint y: 60, endPoint x: 10, endPoint y: 8, distance: 385.5
click at [242, 73] on div at bounding box center [239, 79] width 17 height 17
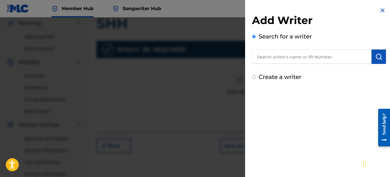
click at [284, 59] on input "text" at bounding box center [312, 56] width 120 height 14
type input "00742767418"
click at [381, 58] on button "submit" at bounding box center [379, 56] width 14 height 14
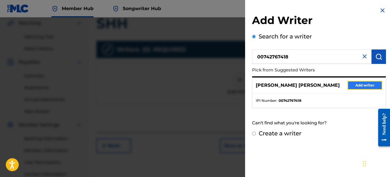
click at [374, 85] on button "Add writer" at bounding box center [365, 85] width 35 height 9
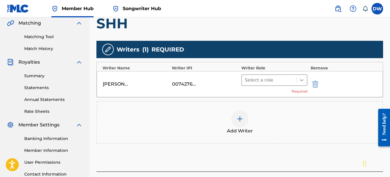
click at [302, 80] on icon at bounding box center [302, 80] width 6 height 6
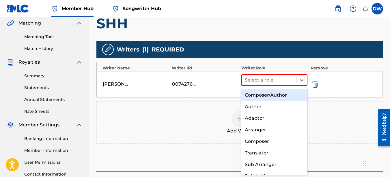
click at [275, 94] on div "Composer/Author" at bounding box center [274, 95] width 66 height 12
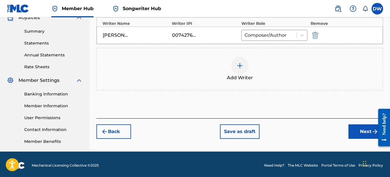
scroll to position [181, 0]
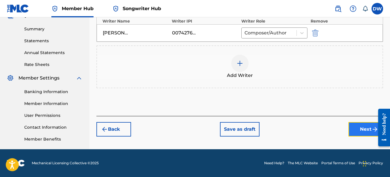
click at [357, 128] on button "Next" at bounding box center [365, 129] width 35 height 14
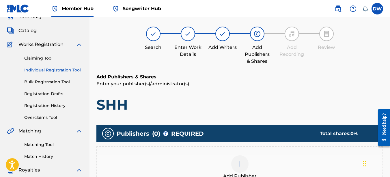
scroll to position [26, 0]
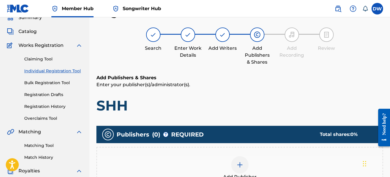
click at [237, 168] on div at bounding box center [239, 164] width 17 height 17
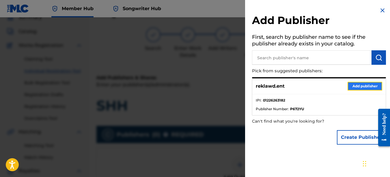
click at [363, 85] on button "Add publisher" at bounding box center [365, 86] width 35 height 9
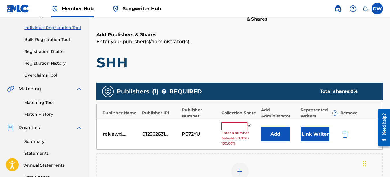
scroll to position [88, 0]
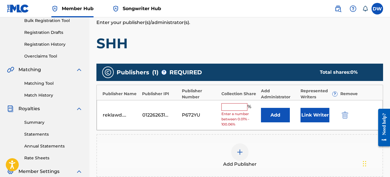
drag, startPoint x: 391, startPoint y: 83, endPoint x: 14, endPoint y: 8, distance: 384.0
click at [226, 110] on input "text" at bounding box center [234, 107] width 26 height 8
type input "100"
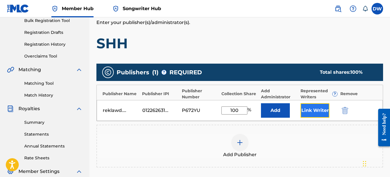
click at [308, 108] on button "Link Writer" at bounding box center [315, 110] width 29 height 14
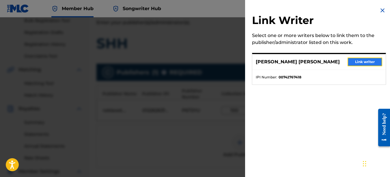
click at [354, 63] on button "Link writer" at bounding box center [365, 61] width 35 height 9
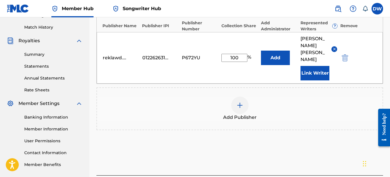
scroll to position [195, 0]
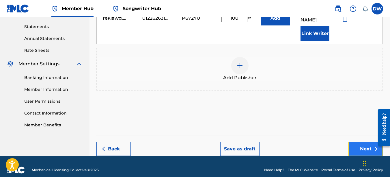
click at [360, 142] on button "Next" at bounding box center [365, 148] width 35 height 14
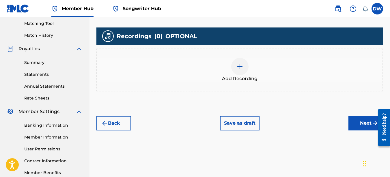
scroll to position [120, 0]
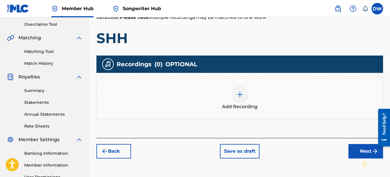
click at [239, 95] on img at bounding box center [239, 94] width 7 height 7
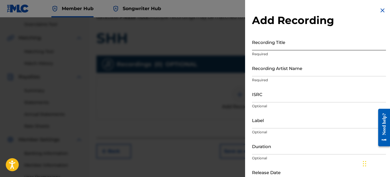
click at [273, 46] on input "Recording Title" at bounding box center [319, 42] width 134 height 16
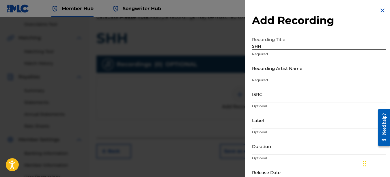
type input "SHH"
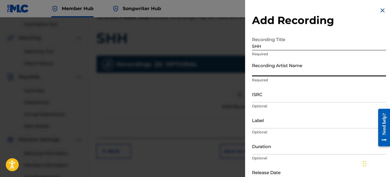
click at [264, 66] on input "Recording Artist Name" at bounding box center [319, 68] width 134 height 16
type input "PAIN"
type input "REKLAWD.ENT"
type input "[DATE]"
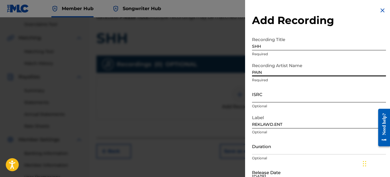
click at [266, 94] on input "ISRC" at bounding box center [319, 94] width 134 height 16
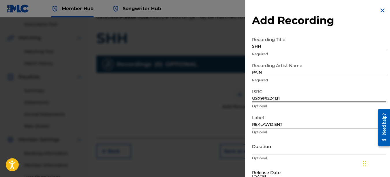
type input "USX9P1224131"
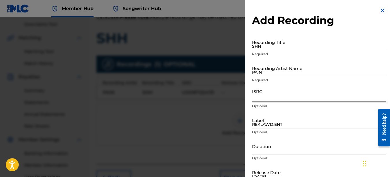
click at [382, 12] on img at bounding box center [382, 10] width 7 height 7
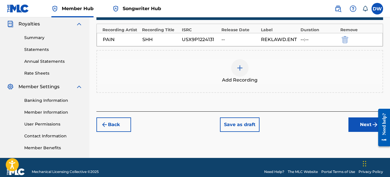
scroll to position [181, 0]
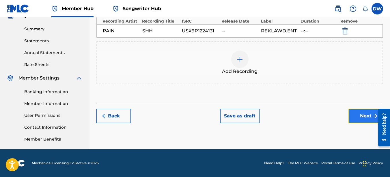
click at [365, 110] on button "Next" at bounding box center [365, 116] width 35 height 14
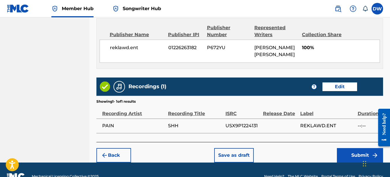
scroll to position [315, 0]
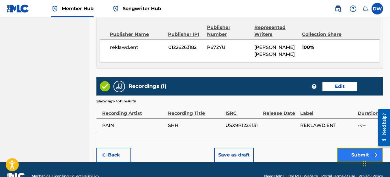
click at [346, 150] on button "Submit" at bounding box center [360, 155] width 46 height 14
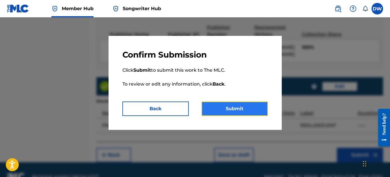
click at [249, 106] on button "Submit" at bounding box center [235, 108] width 66 height 14
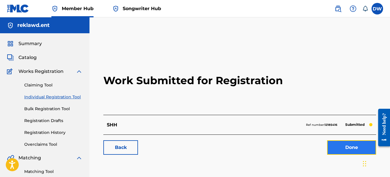
click at [354, 143] on link "Done" at bounding box center [351, 147] width 49 height 14
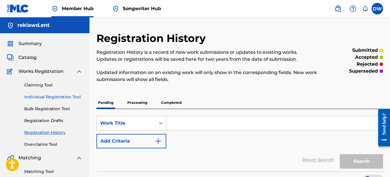
click at [58, 95] on link "Individual Registration Tool" at bounding box center [53, 97] width 58 height 6
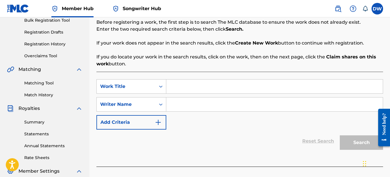
scroll to position [110, 0]
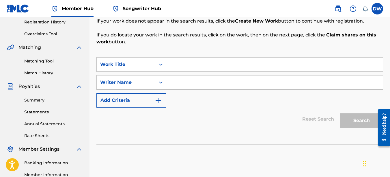
drag, startPoint x: 390, startPoint y: 67, endPoint x: 13, endPoint y: 14, distance: 381.0
click at [184, 61] on input "Search Form" at bounding box center [274, 64] width 217 height 14
type input "OUTTRO"
click at [185, 82] on input "Search Form" at bounding box center [274, 82] width 217 height 14
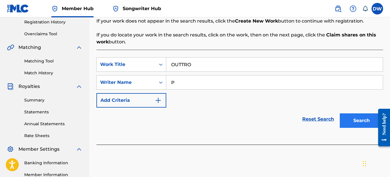
type input "P"
click at [348, 115] on button "Search" at bounding box center [361, 120] width 43 height 14
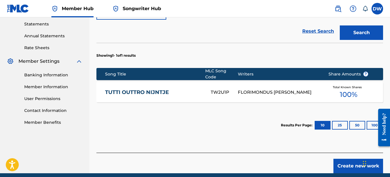
scroll to position [207, 0]
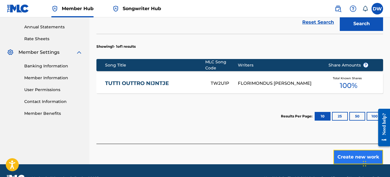
click at [344, 155] on button "Create new work" at bounding box center [358, 157] width 50 height 14
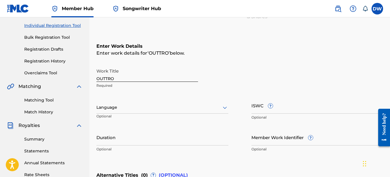
scroll to position [70, 0]
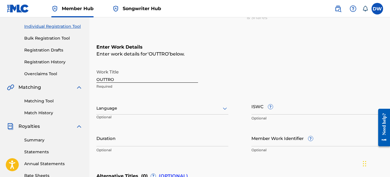
click at [224, 106] on icon at bounding box center [224, 108] width 7 height 7
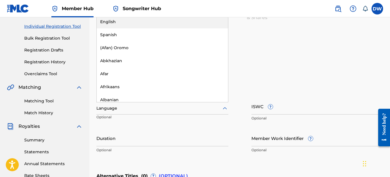
click at [157, 24] on div "English" at bounding box center [162, 21] width 131 height 13
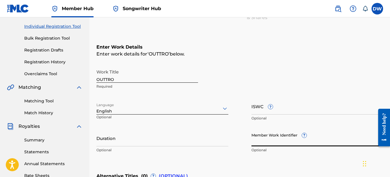
click at [278, 143] on input "Member Work Identifier ?" at bounding box center [317, 138] width 132 height 16
type input "4197816"
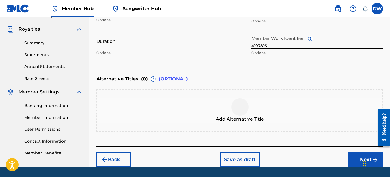
scroll to position [167, 0]
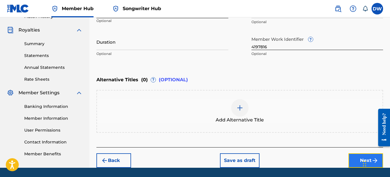
click at [356, 156] on button "Next" at bounding box center [365, 160] width 35 height 14
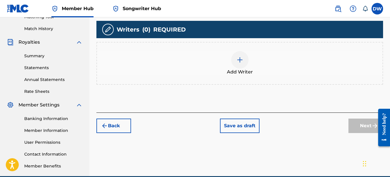
scroll to position [156, 0]
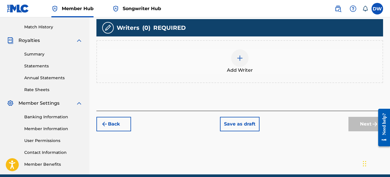
click at [243, 59] on img at bounding box center [239, 58] width 7 height 7
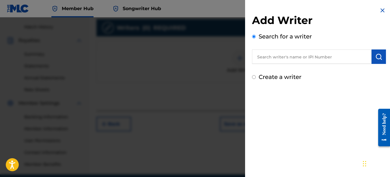
click at [278, 61] on input "text" at bounding box center [312, 56] width 120 height 14
type input "00742767418"
click at [376, 56] on img "submit" at bounding box center [378, 56] width 7 height 7
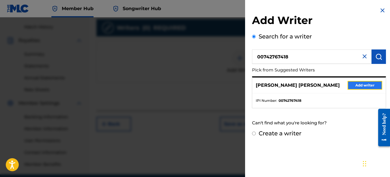
click at [365, 85] on button "Add writer" at bounding box center [365, 85] width 35 height 9
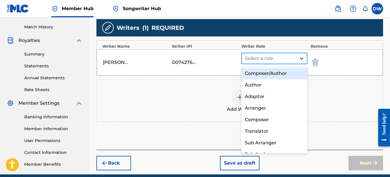
click at [299, 57] on icon at bounding box center [302, 58] width 6 height 6
click at [285, 73] on div "Composer/Author" at bounding box center [274, 74] width 66 height 12
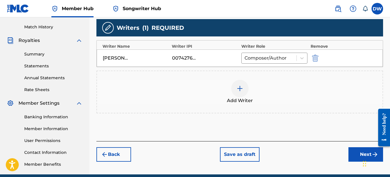
drag, startPoint x: 764, startPoint y: 184, endPoint x: 389, endPoint y: 106, distance: 383.1
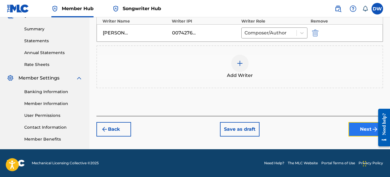
click at [366, 124] on button "Next" at bounding box center [365, 129] width 35 height 14
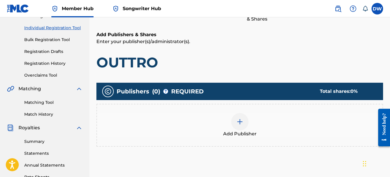
scroll to position [119, 0]
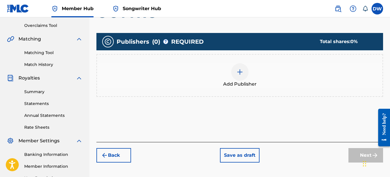
click at [241, 72] on img at bounding box center [239, 71] width 7 height 7
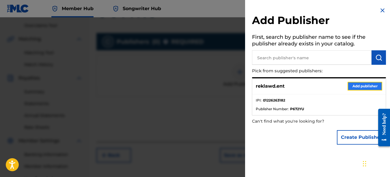
click at [353, 85] on button "Add publisher" at bounding box center [365, 86] width 35 height 9
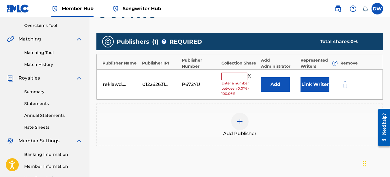
click at [234, 77] on input "text" at bounding box center [234, 76] width 26 height 8
type input "100"
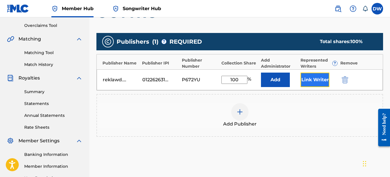
click at [309, 82] on button "Link Writer" at bounding box center [315, 79] width 29 height 14
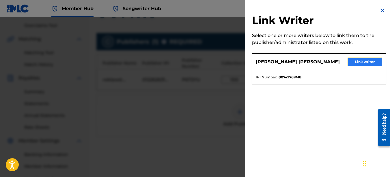
click at [350, 63] on button "Link writer" at bounding box center [365, 61] width 35 height 9
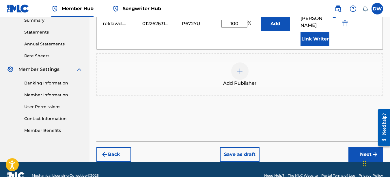
scroll to position [195, 0]
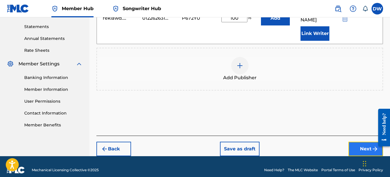
click at [362, 141] on button "Next" at bounding box center [365, 148] width 35 height 14
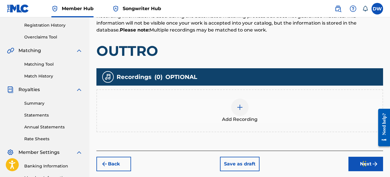
scroll to position [119, 0]
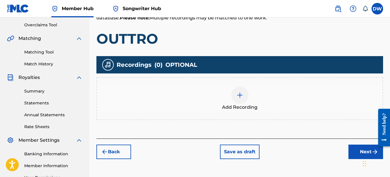
drag, startPoint x: 390, startPoint y: 77, endPoint x: 13, endPoint y: 19, distance: 381.8
click at [242, 93] on img at bounding box center [239, 95] width 7 height 7
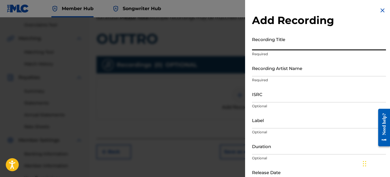
click at [267, 48] on input "Recording Title" at bounding box center [319, 42] width 134 height 16
type input "OUTTRO"
click at [273, 68] on input "Recording Artist Name" at bounding box center [319, 68] width 134 height 16
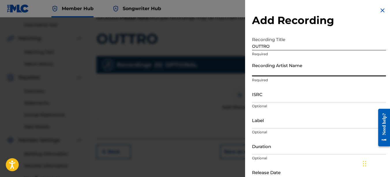
type input "PAIN"
type input "REKLAWD.ENT"
type input "[DATE]"
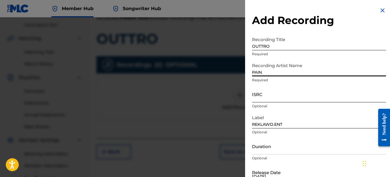
click at [264, 92] on input "ISRC" at bounding box center [319, 94] width 134 height 16
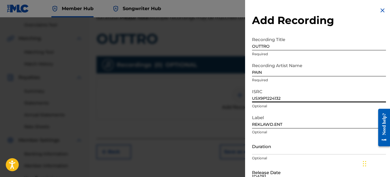
type input "USX9P1224132"
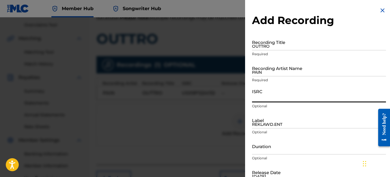
click at [379, 10] on img at bounding box center [382, 10] width 7 height 7
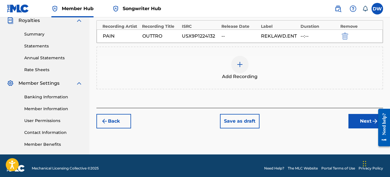
scroll to position [179, 0]
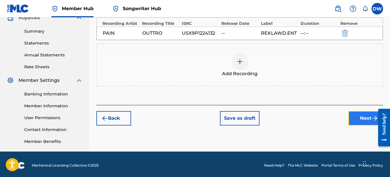
click at [359, 117] on button "Next" at bounding box center [365, 118] width 35 height 14
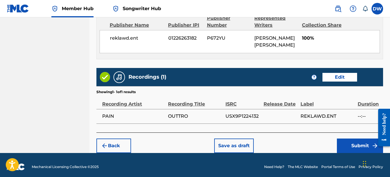
scroll to position [325, 0]
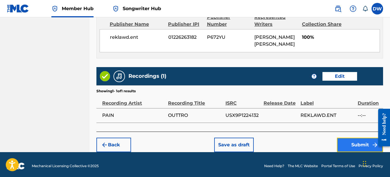
click at [358, 141] on button "Submit" at bounding box center [360, 144] width 46 height 14
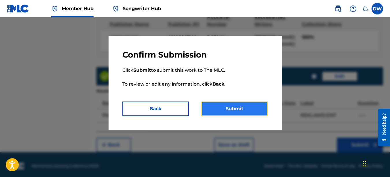
click at [248, 113] on button "Submit" at bounding box center [235, 108] width 66 height 14
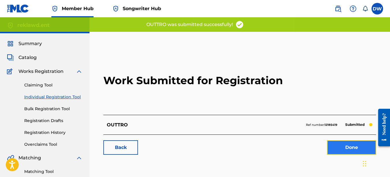
click at [344, 145] on link "Done" at bounding box center [351, 147] width 49 height 14
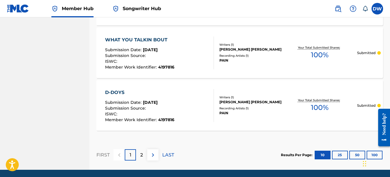
scroll to position [581, 0]
